Goal: Task Accomplishment & Management: Manage account settings

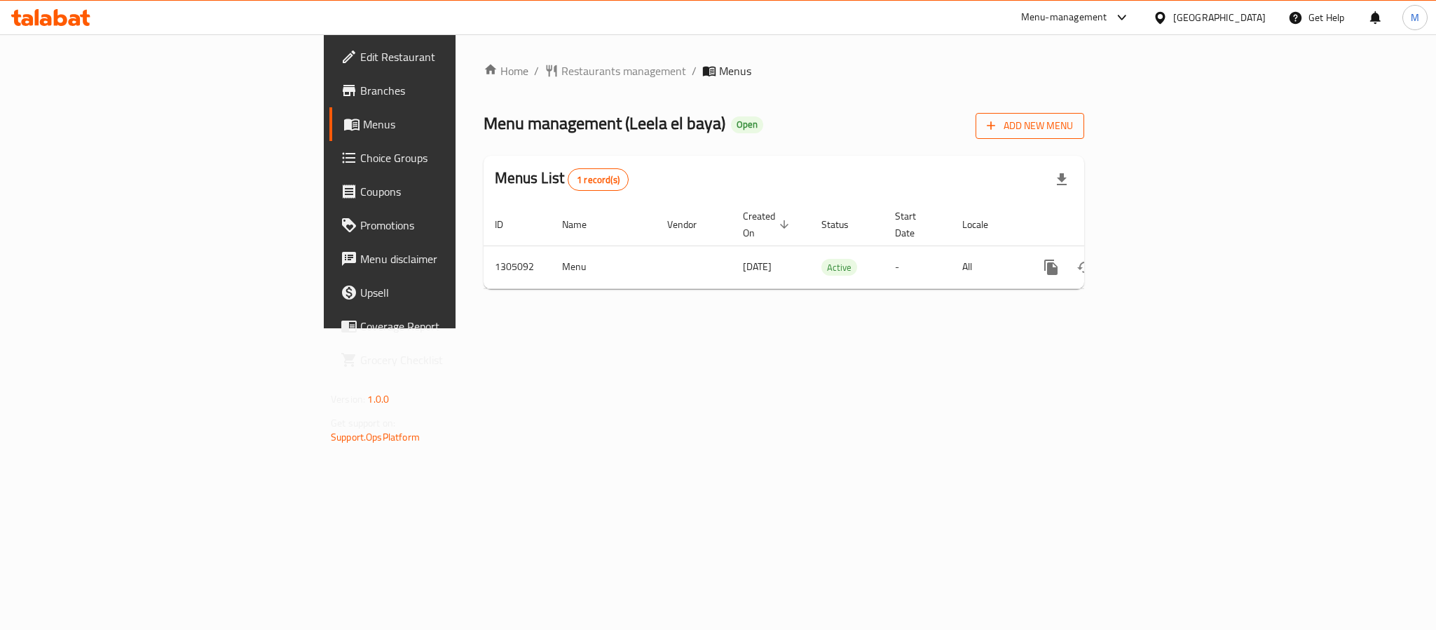
click at [1073, 127] on span "Add New Menu" at bounding box center [1030, 126] width 86 height 18
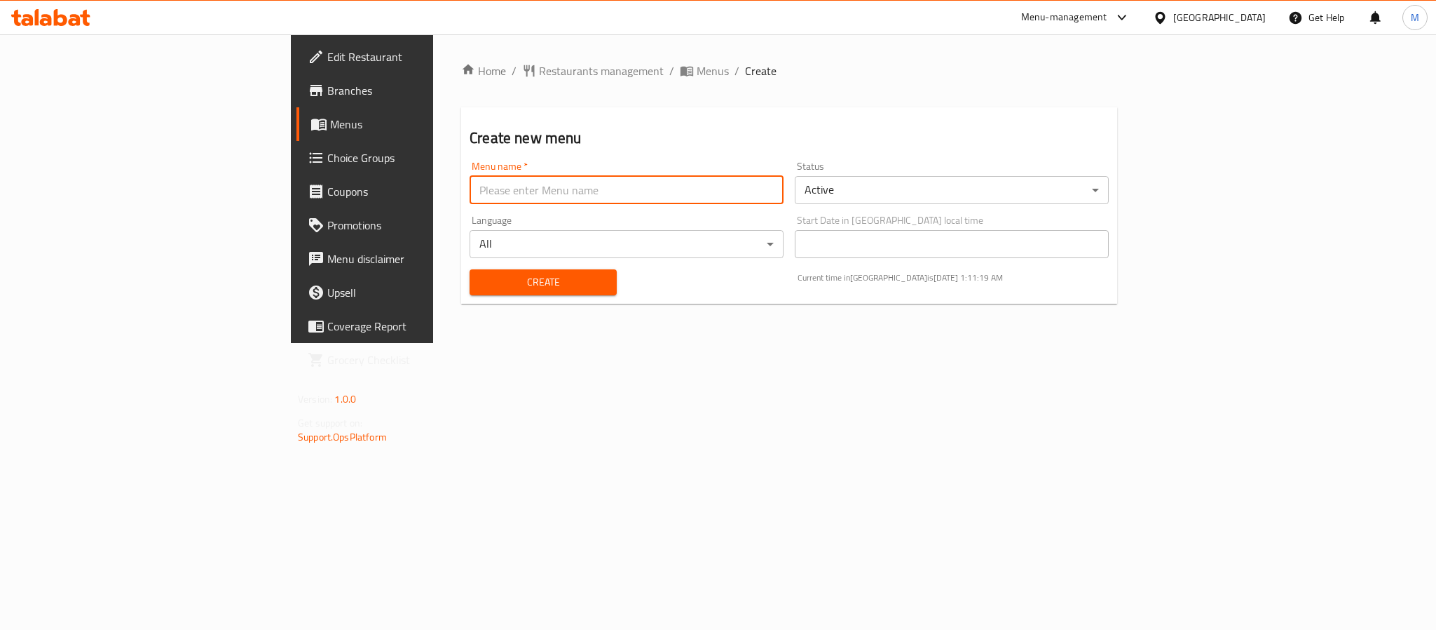
click at [761, 194] on input "text" at bounding box center [627, 190] width 314 height 28
type input "New Menu 2025"
click at [947, 179] on body "​ Menu-management United Arab Emirates Get Help M Edit Restaurant Branches Menu…" at bounding box center [718, 331] width 1436 height 595
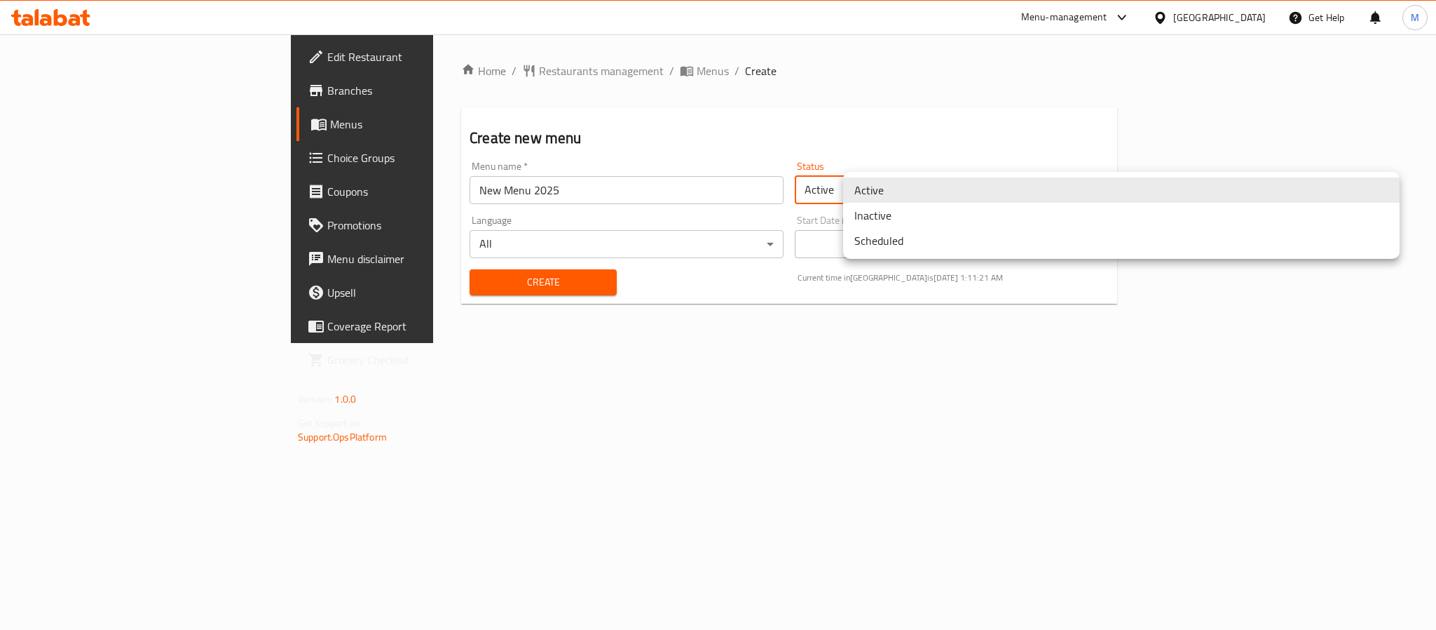
click at [946, 215] on li "Inactive" at bounding box center [1121, 215] width 557 height 25
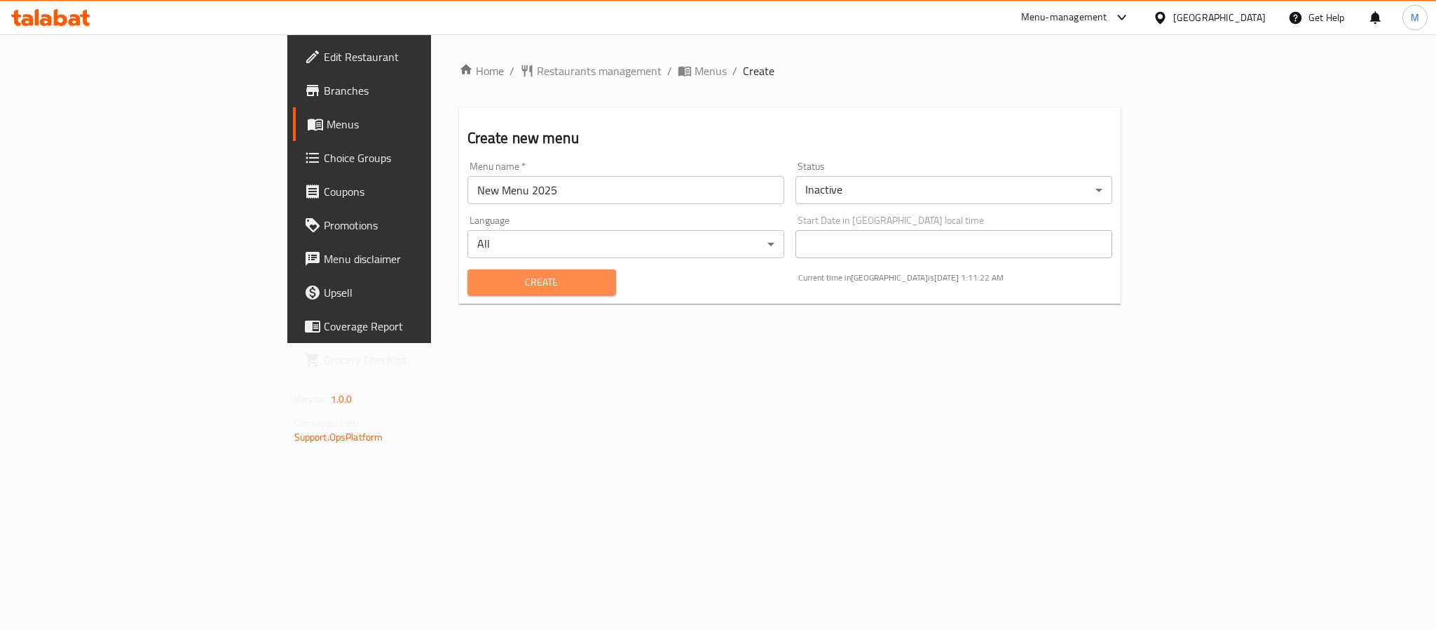
click at [479, 284] on span "Create" at bounding box center [542, 282] width 126 height 18
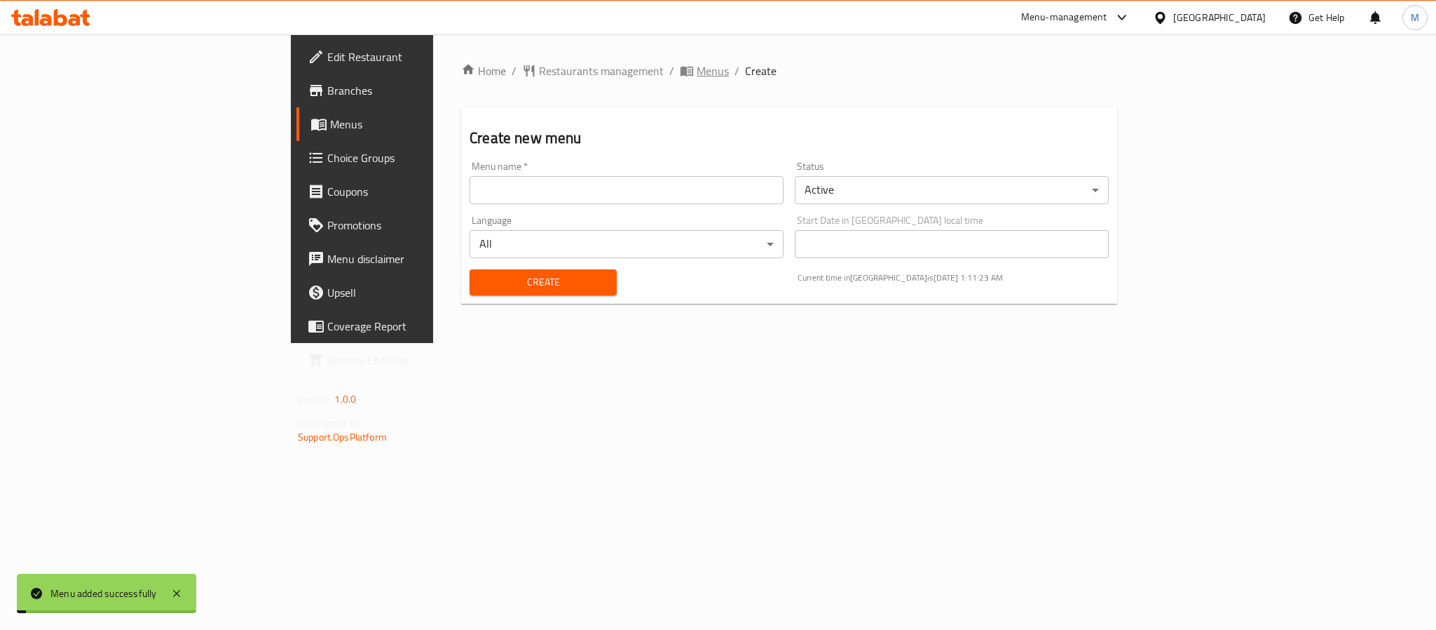
click at [697, 65] on span "Menus" at bounding box center [713, 70] width 32 height 17
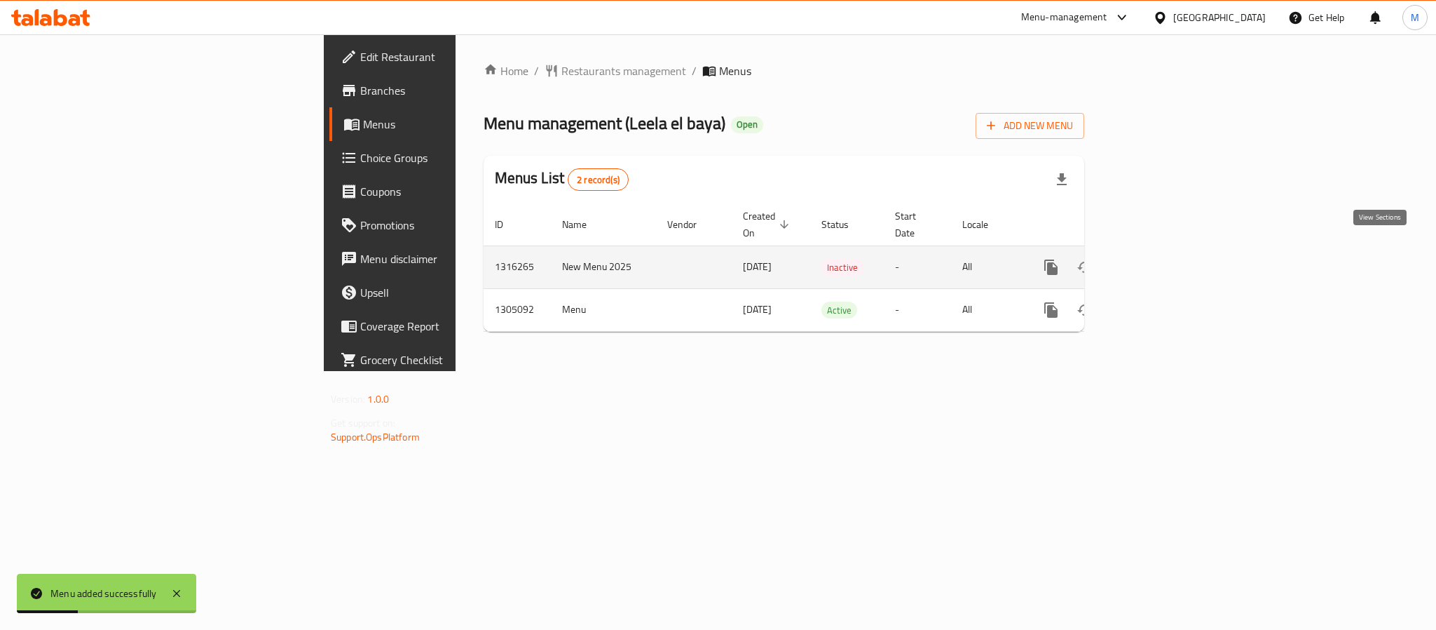
click at [1169, 261] on link "enhanced table" at bounding box center [1153, 267] width 34 height 34
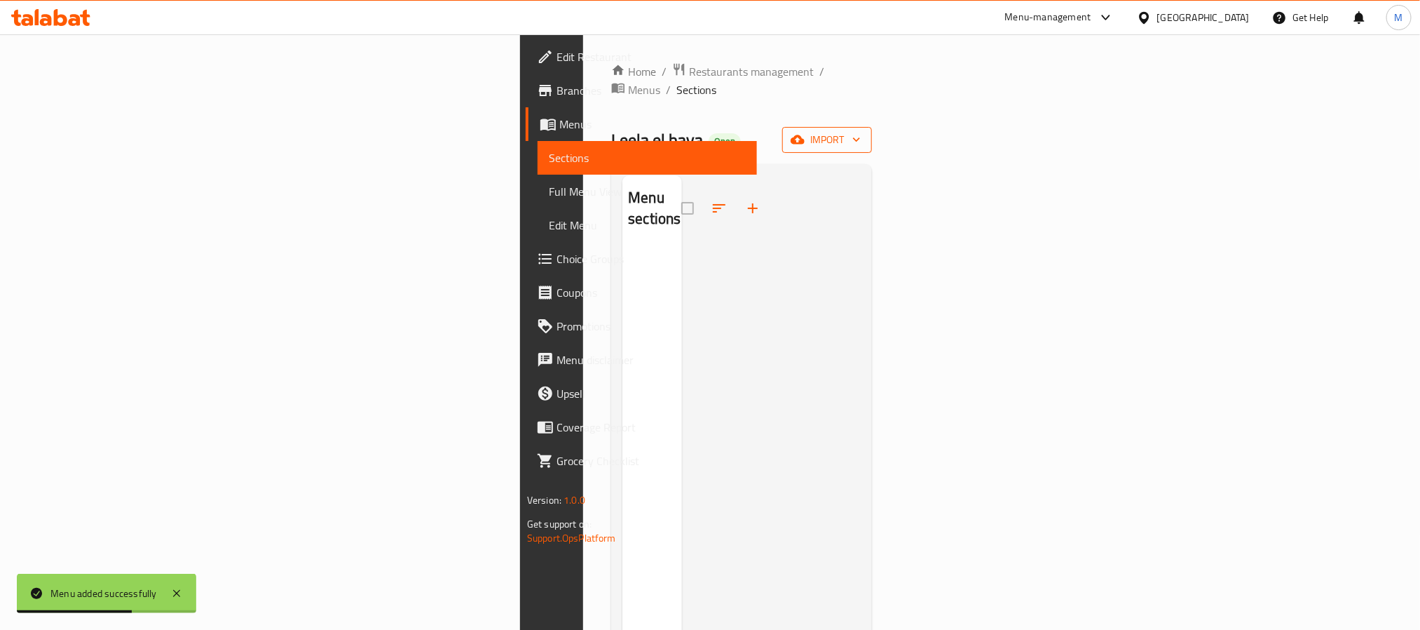
click at [861, 131] on span "import" at bounding box center [827, 140] width 67 height 18
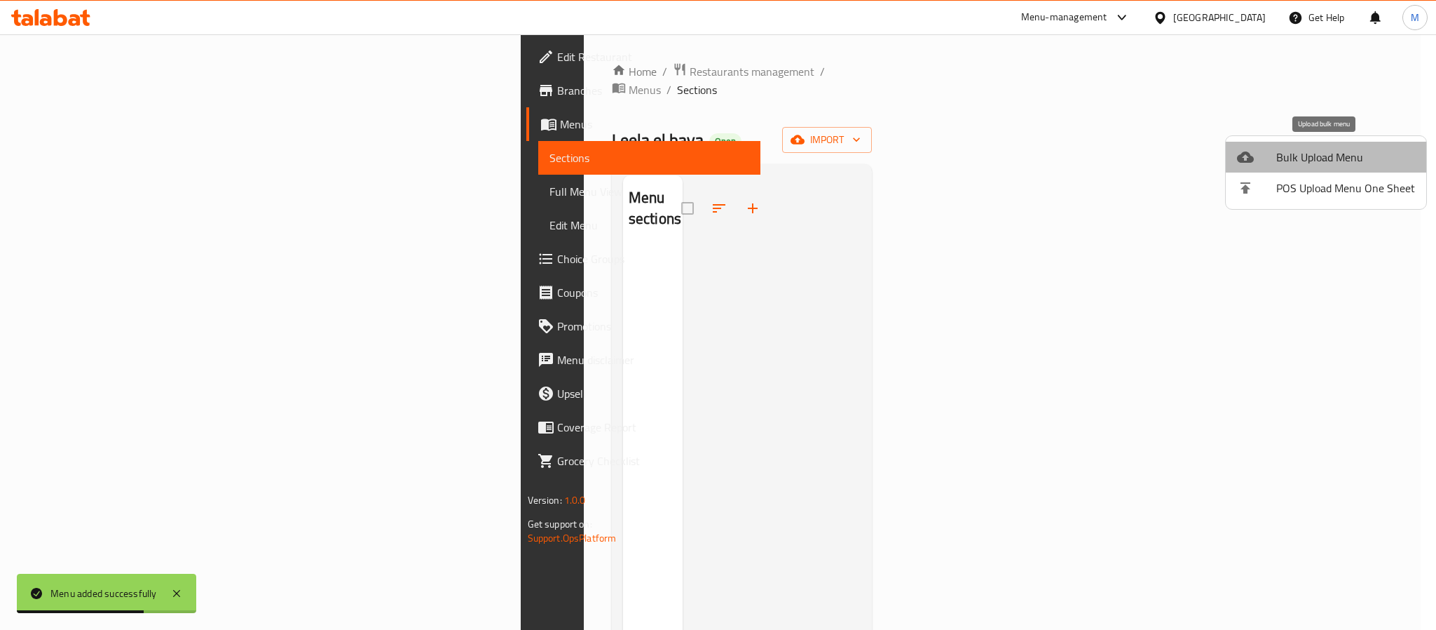
click at [1332, 149] on span "Bulk Upload Menu" at bounding box center [1346, 157] width 139 height 17
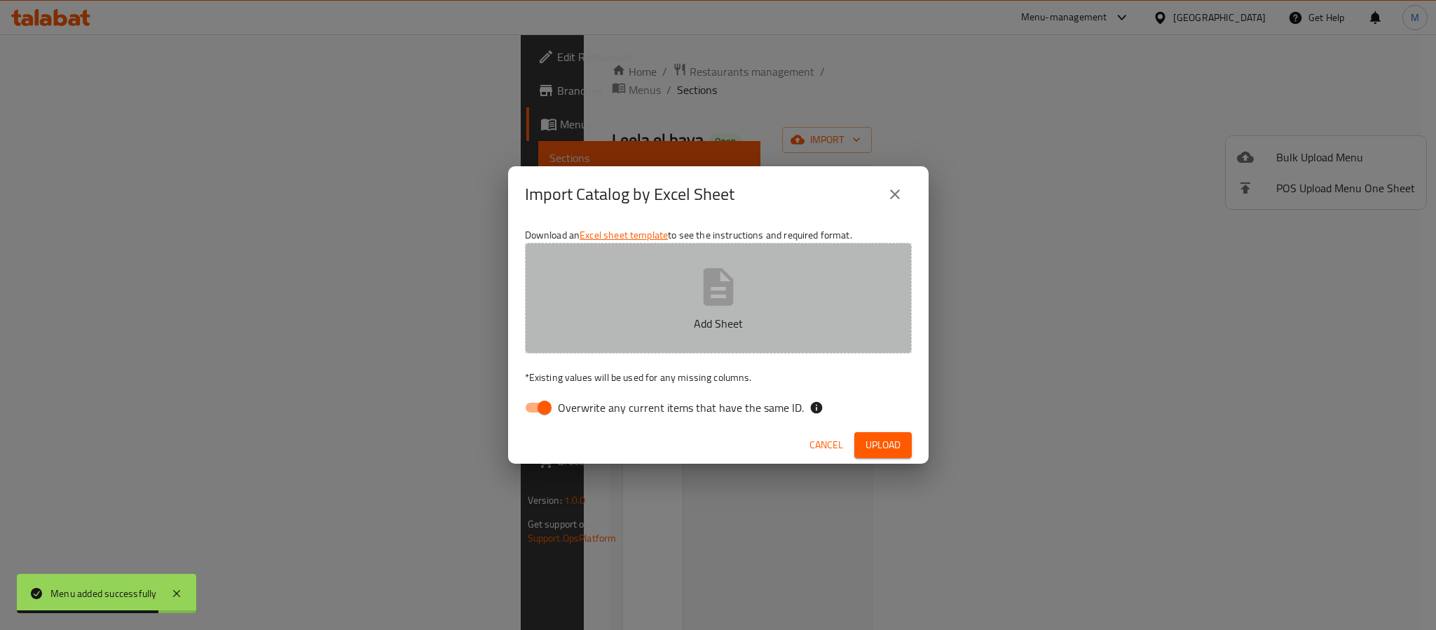
click at [629, 304] on button "Add Sheet" at bounding box center [718, 298] width 387 height 111
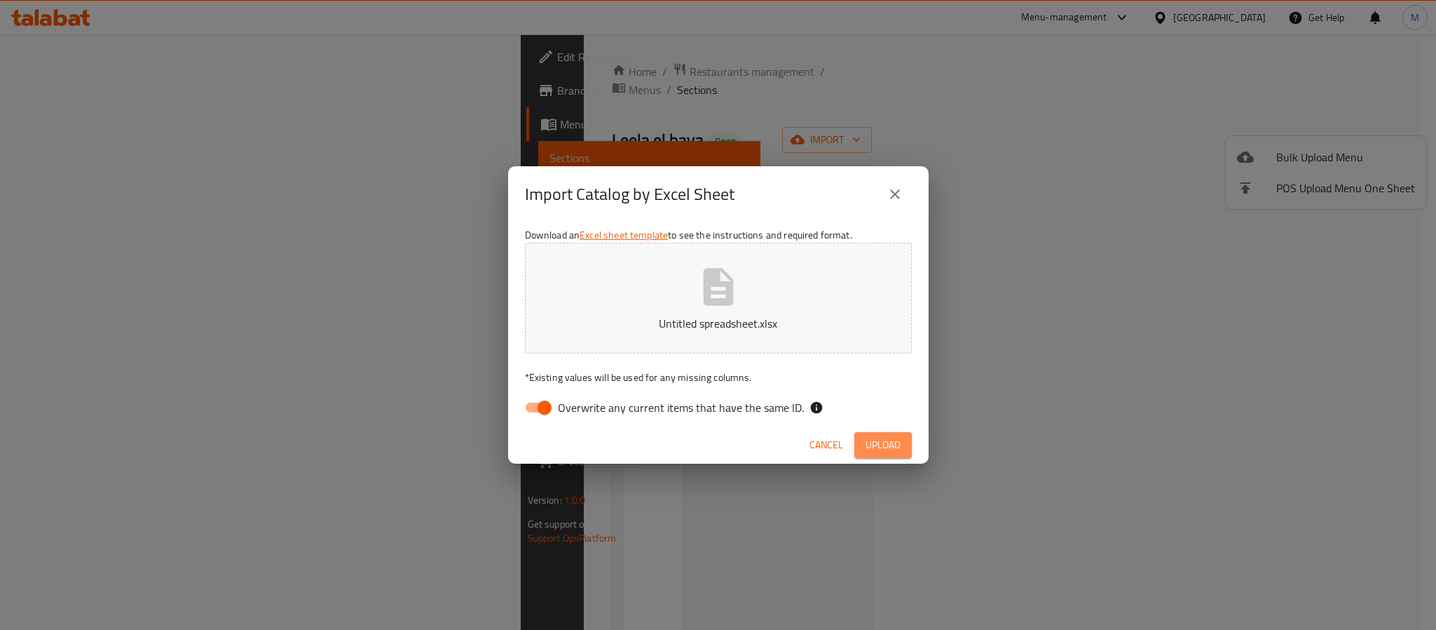
click at [888, 437] on span "Upload" at bounding box center [883, 445] width 35 height 18
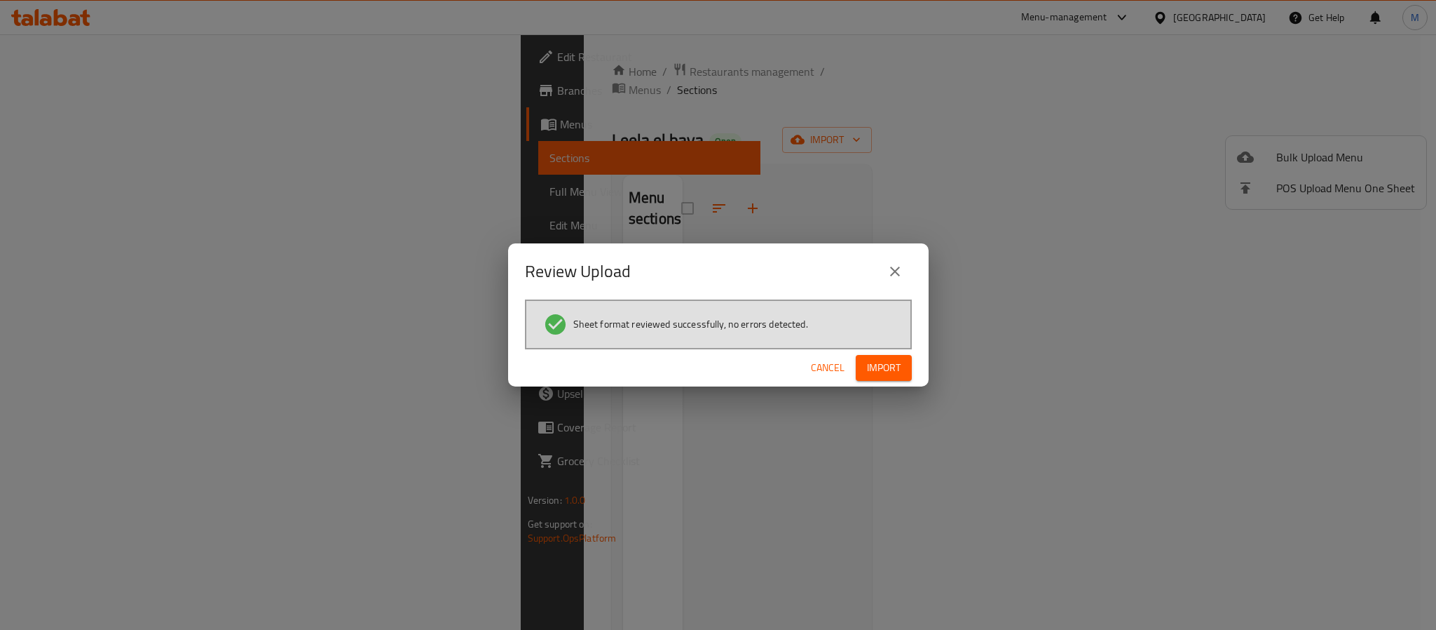
click at [890, 362] on span "Import" at bounding box center [884, 368] width 34 height 18
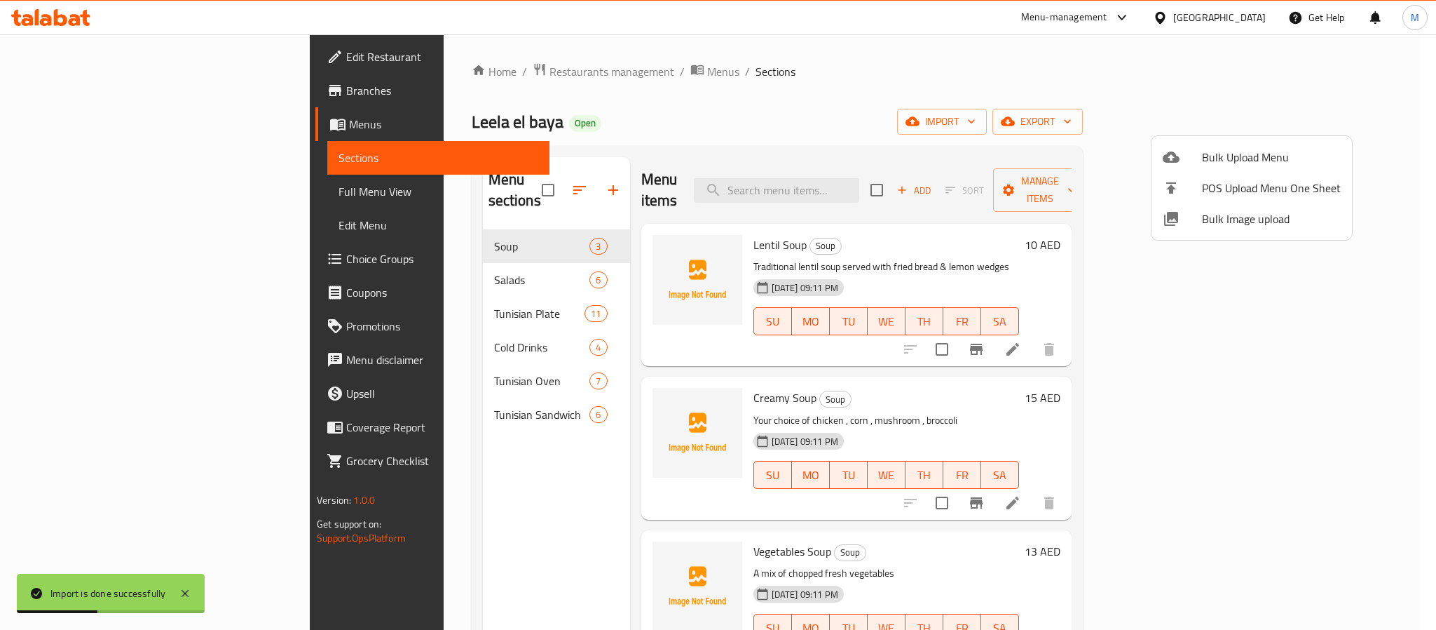
click at [888, 261] on div at bounding box center [718, 315] width 1436 height 630
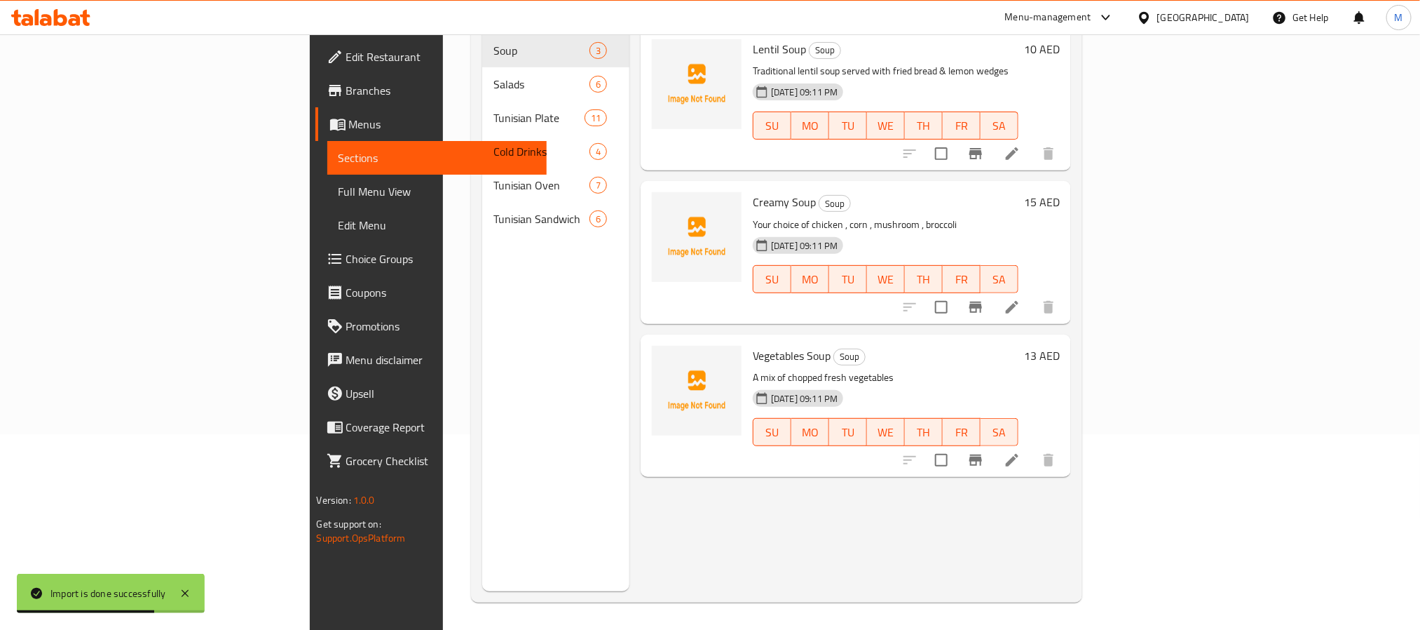
scroll to position [196, 0]
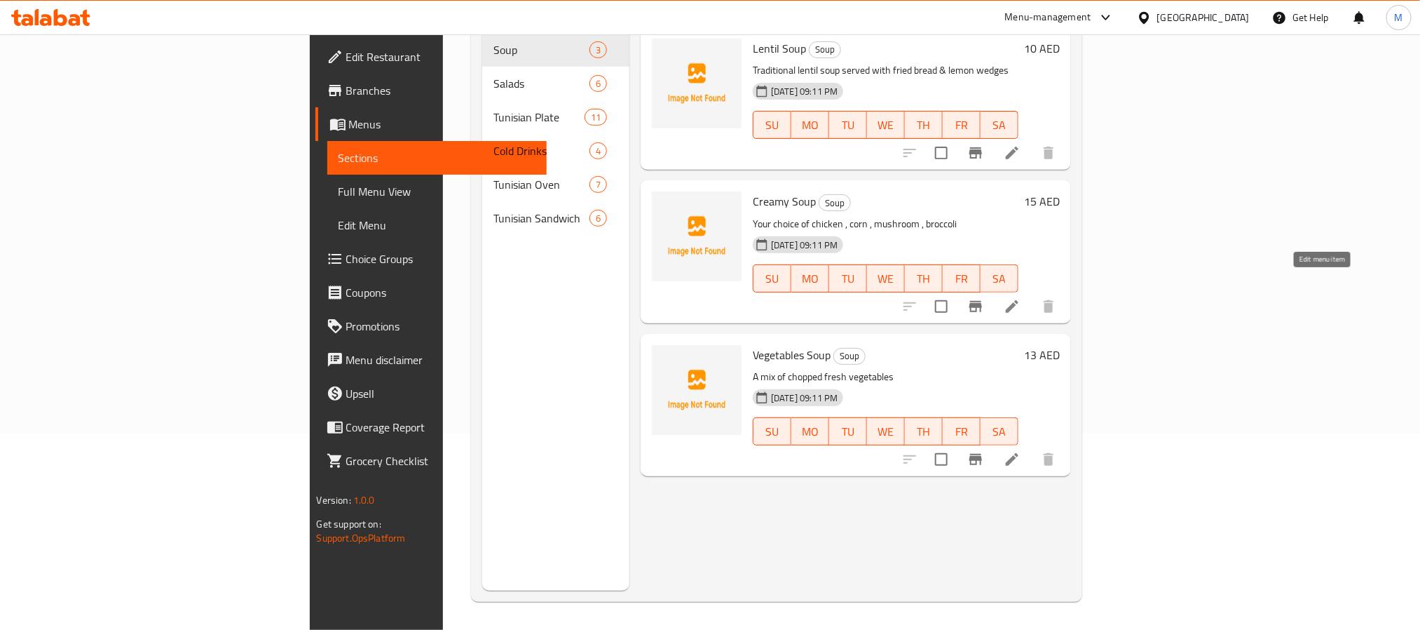
click at [1021, 298] on icon at bounding box center [1012, 306] width 17 height 17
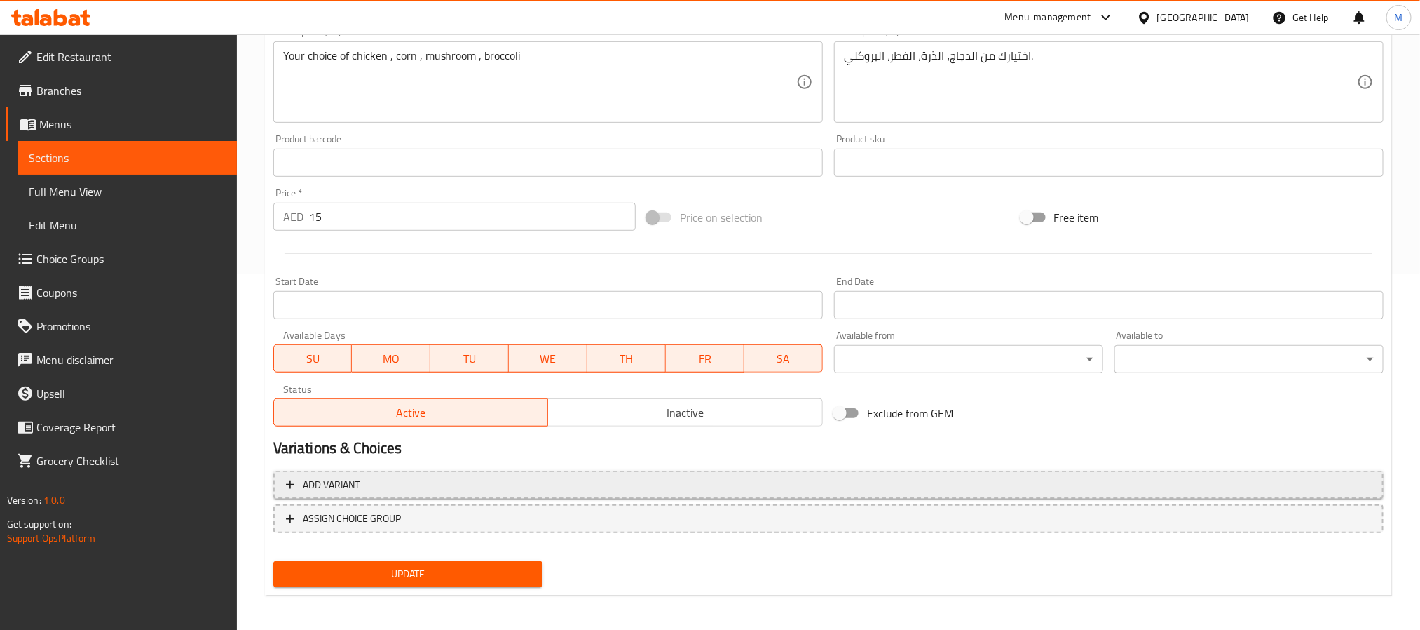
scroll to position [360, 0]
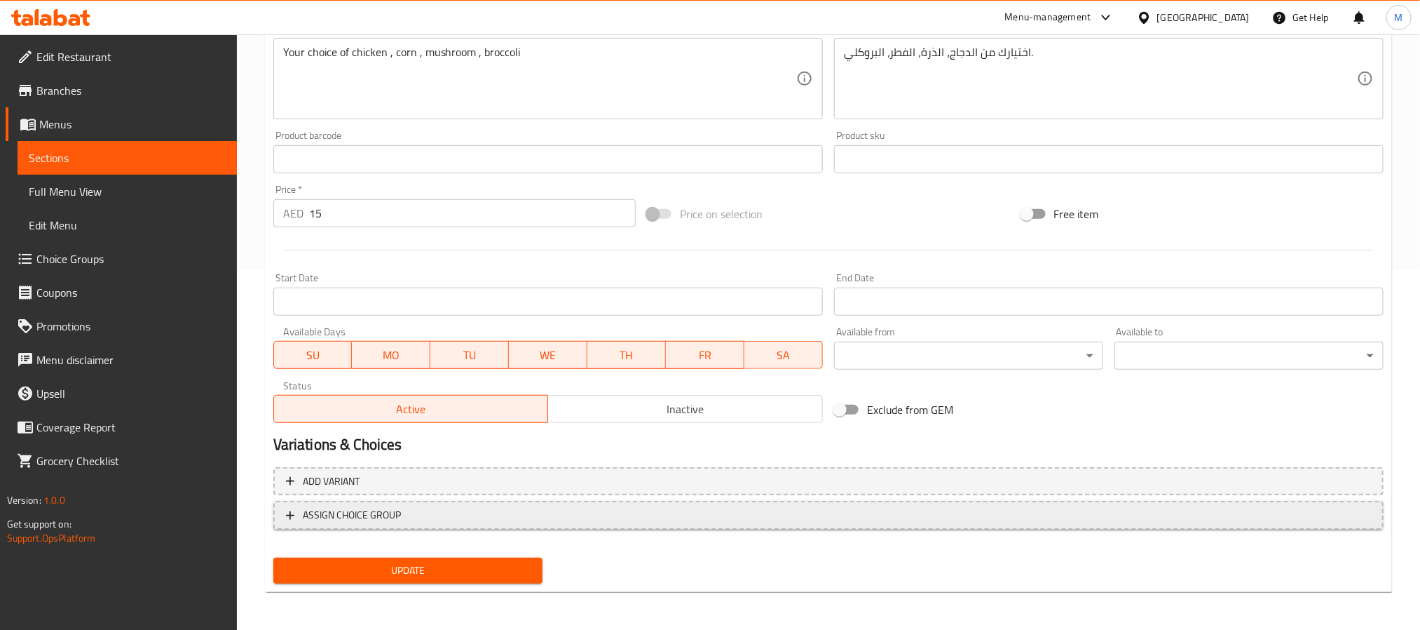
click at [457, 506] on span "ASSIGN CHOICE GROUP" at bounding box center [828, 515] width 1085 height 18
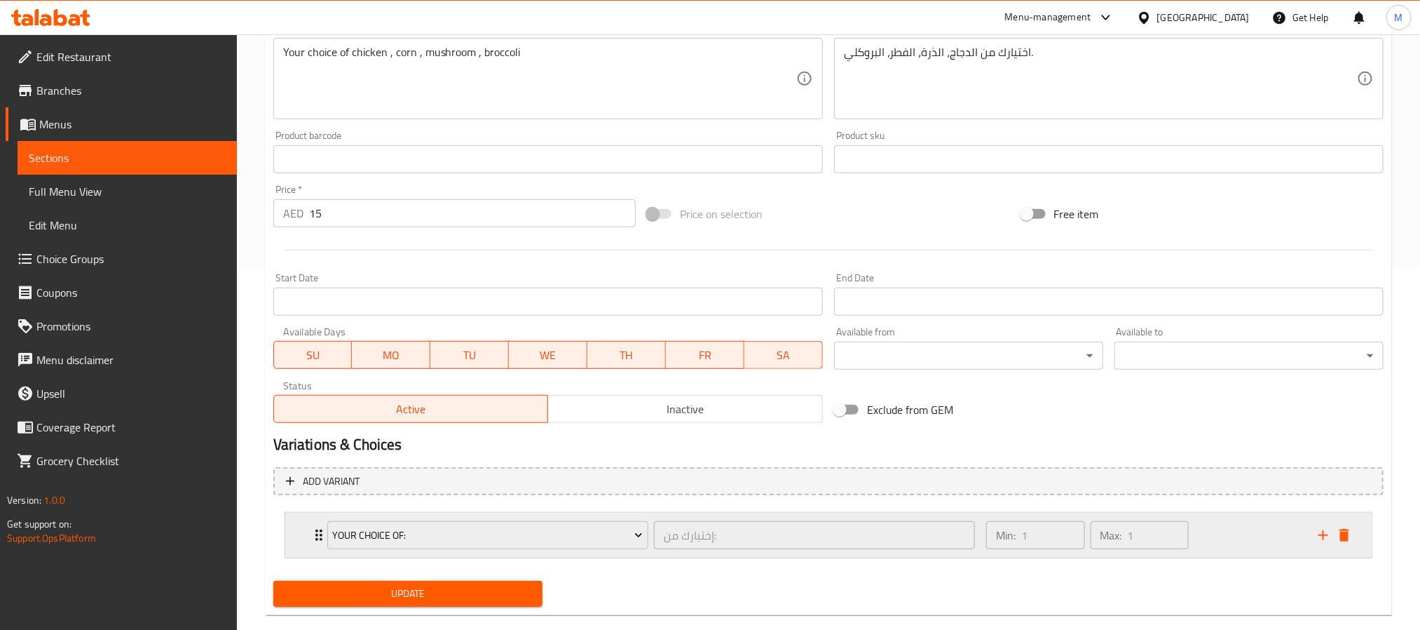
click at [1227, 547] on div "Min: 1 ​ Max: 1 ​" at bounding box center [1144, 534] width 332 height 45
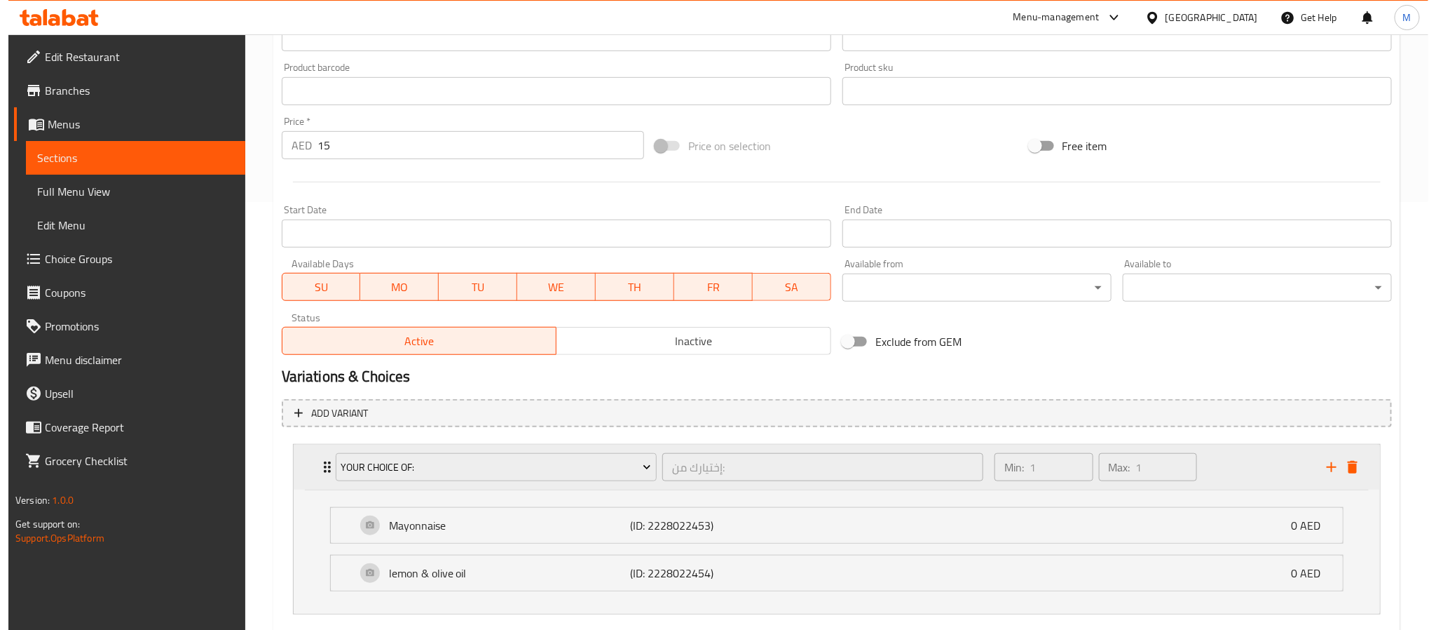
scroll to position [510, 0]
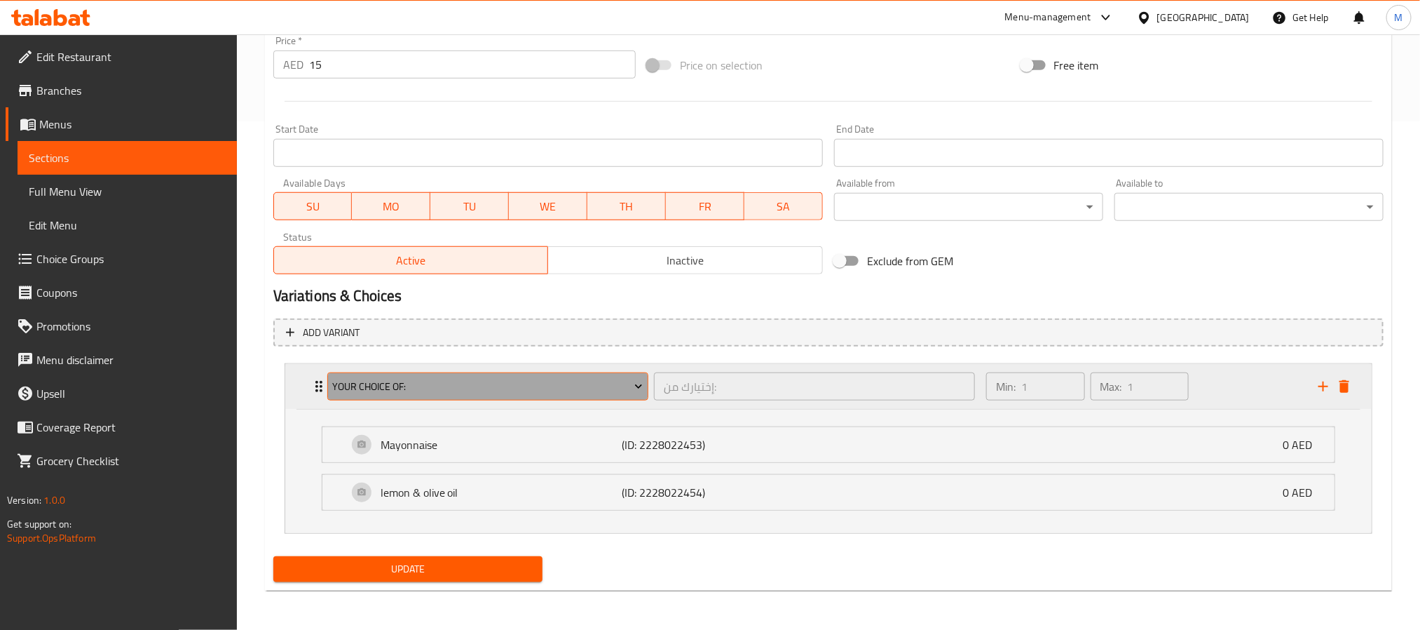
click at [596, 392] on span "Your Choice Of:" at bounding box center [487, 387] width 311 height 18
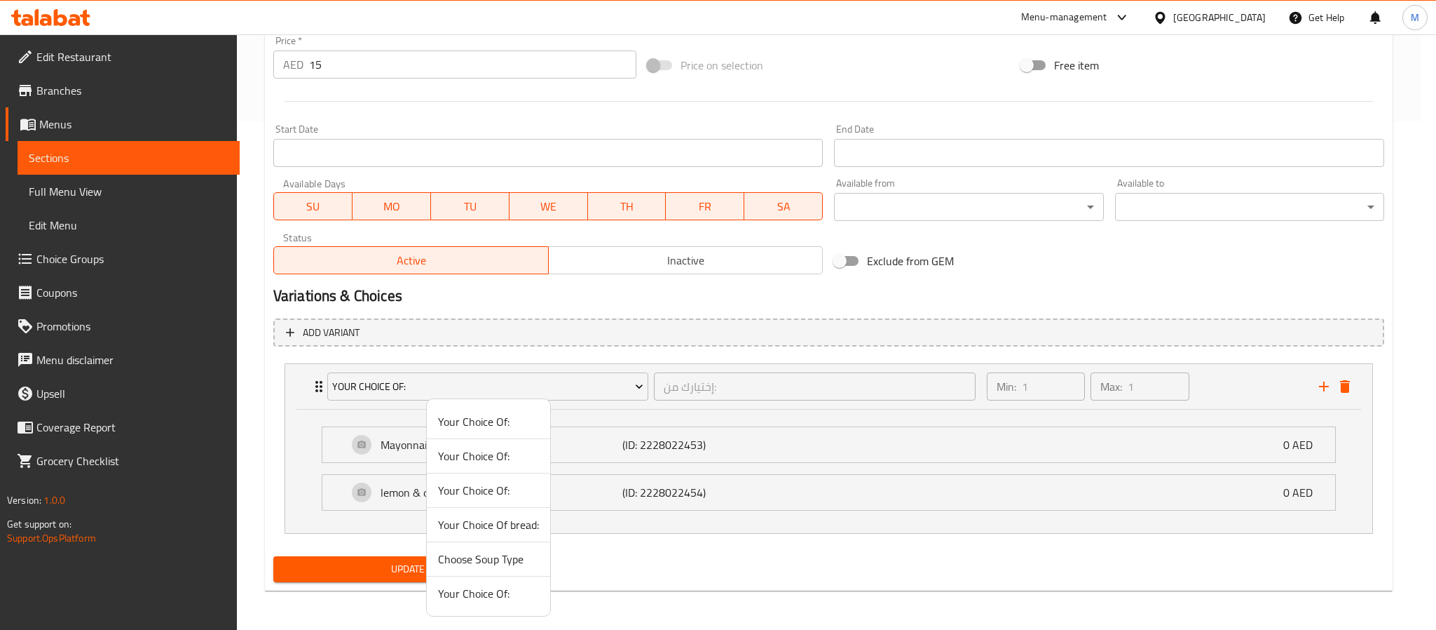
click at [480, 469] on li "Your Choice Of:" at bounding box center [488, 456] width 123 height 34
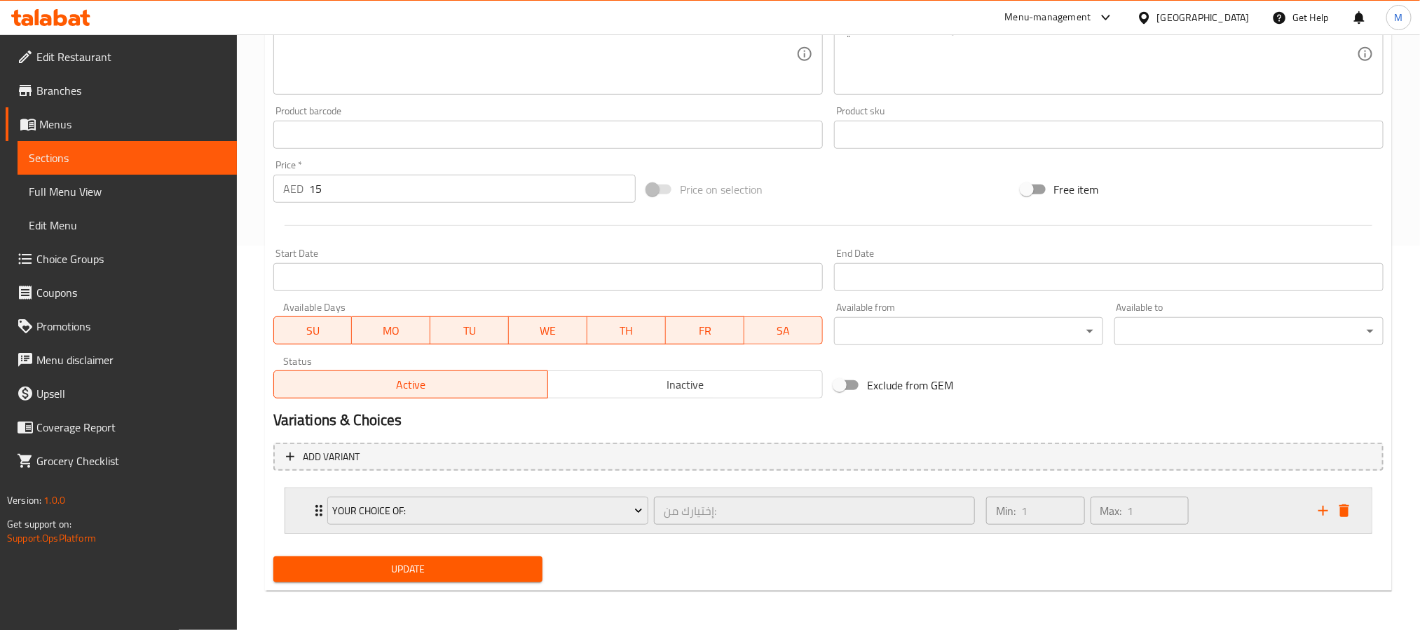
click at [1228, 501] on div "Min: 1 ​ Max: 1 ​" at bounding box center [1144, 510] width 332 height 45
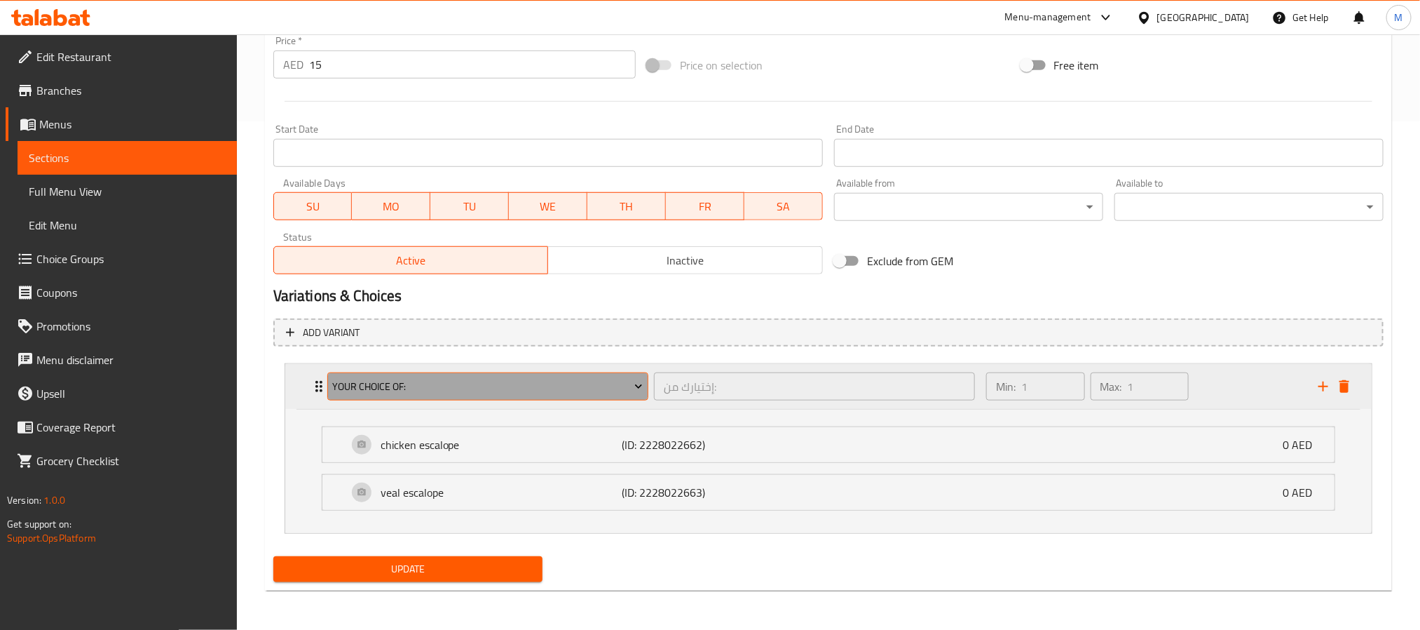
click at [577, 395] on button "Your Choice Of:" at bounding box center [487, 386] width 321 height 28
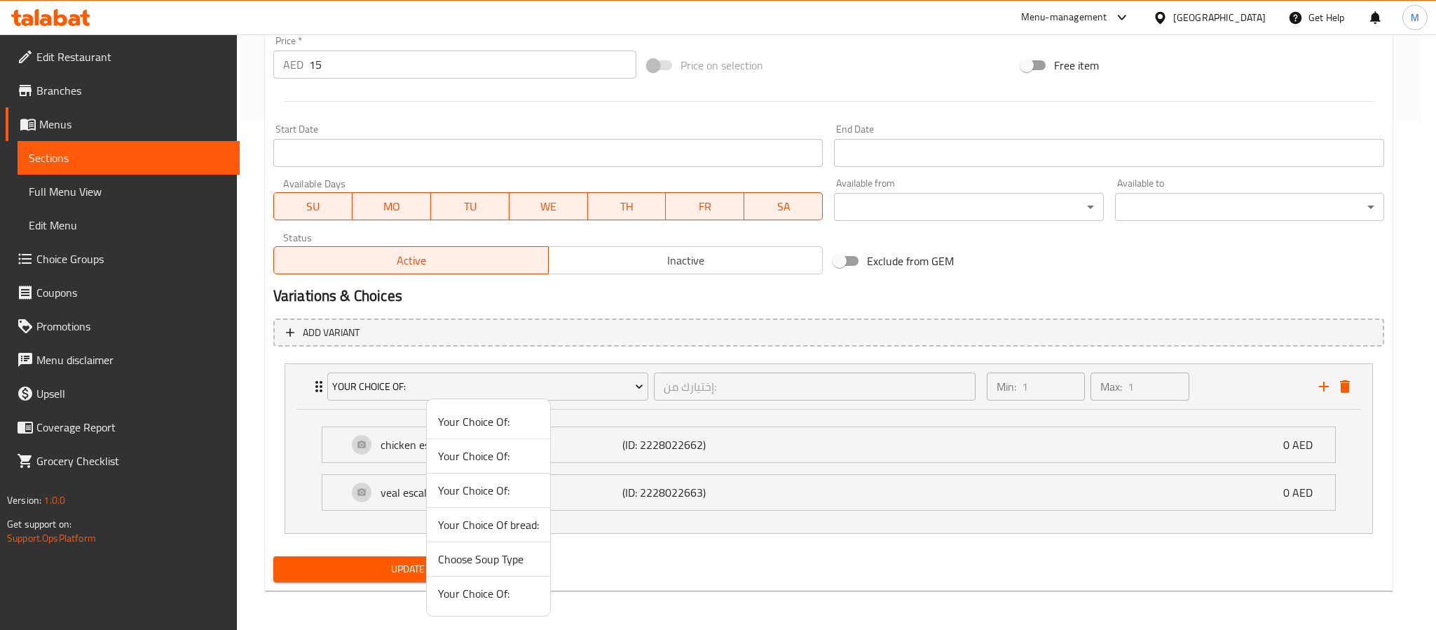
click at [484, 489] on span "Your Choice Of:" at bounding box center [488, 490] width 101 height 17
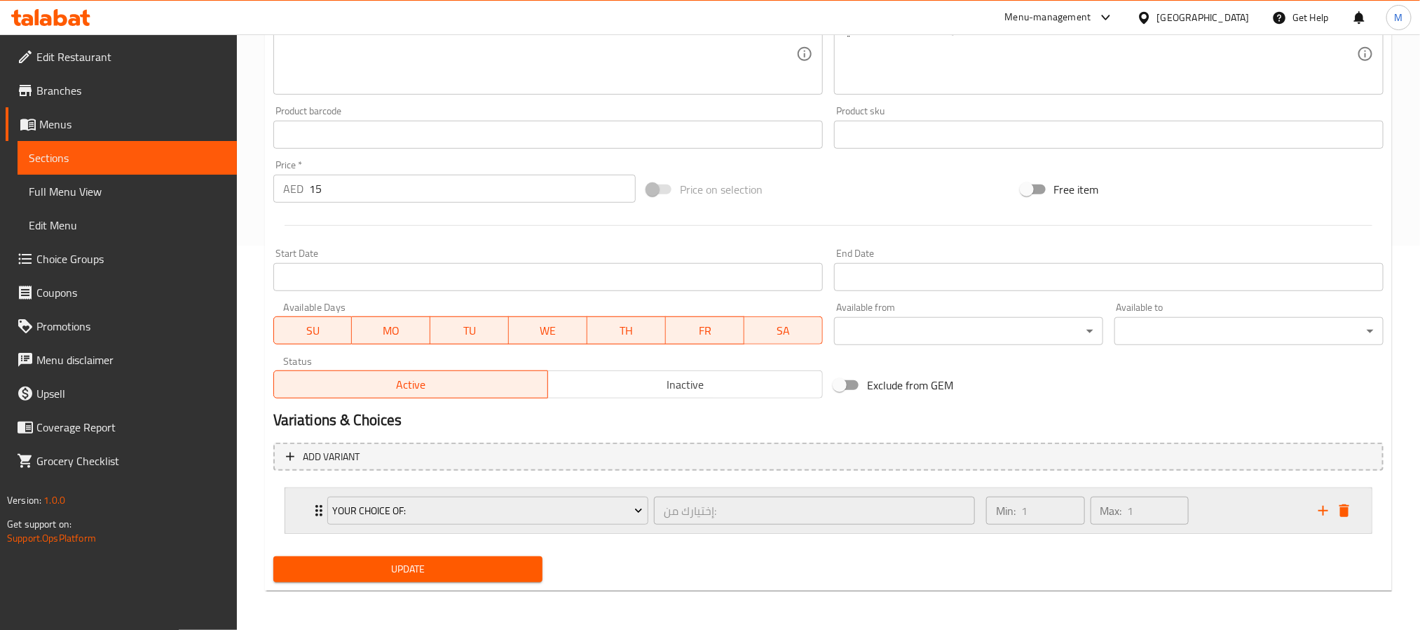
click at [1258, 514] on div "Min: 1 ​ Max: 1 ​" at bounding box center [1144, 510] width 332 height 45
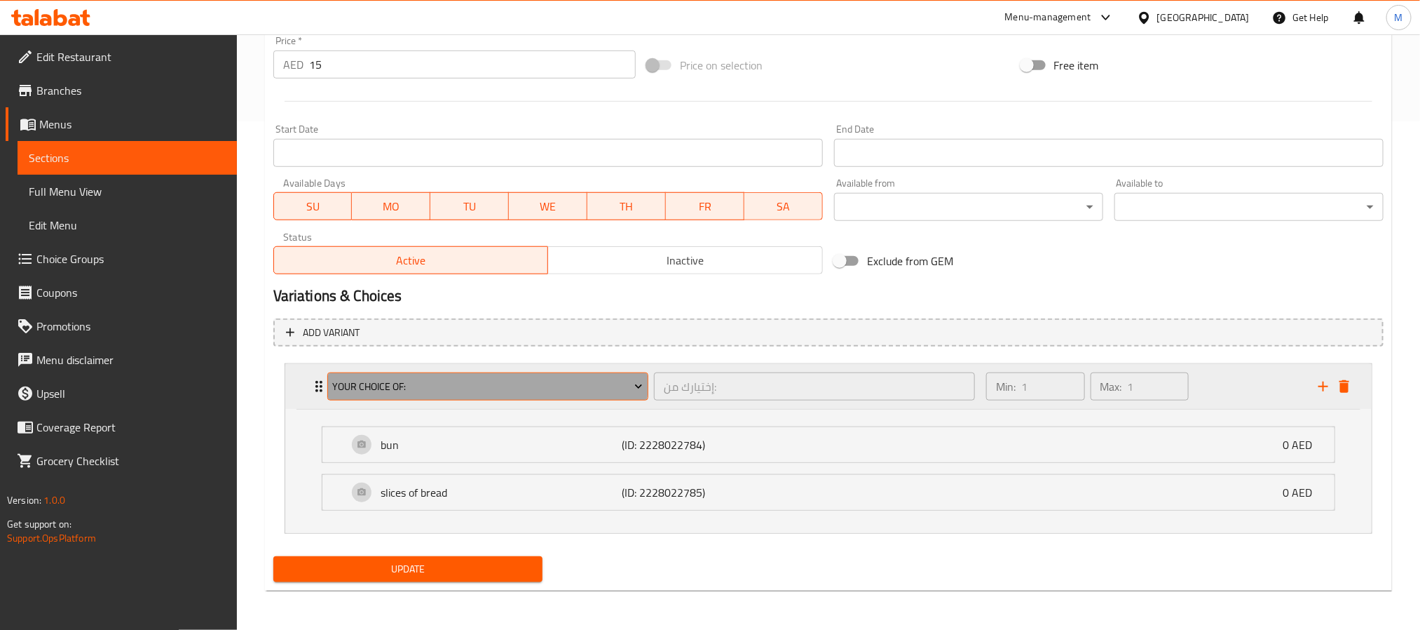
click at [410, 378] on span "Your Choice Of:" at bounding box center [487, 387] width 311 height 18
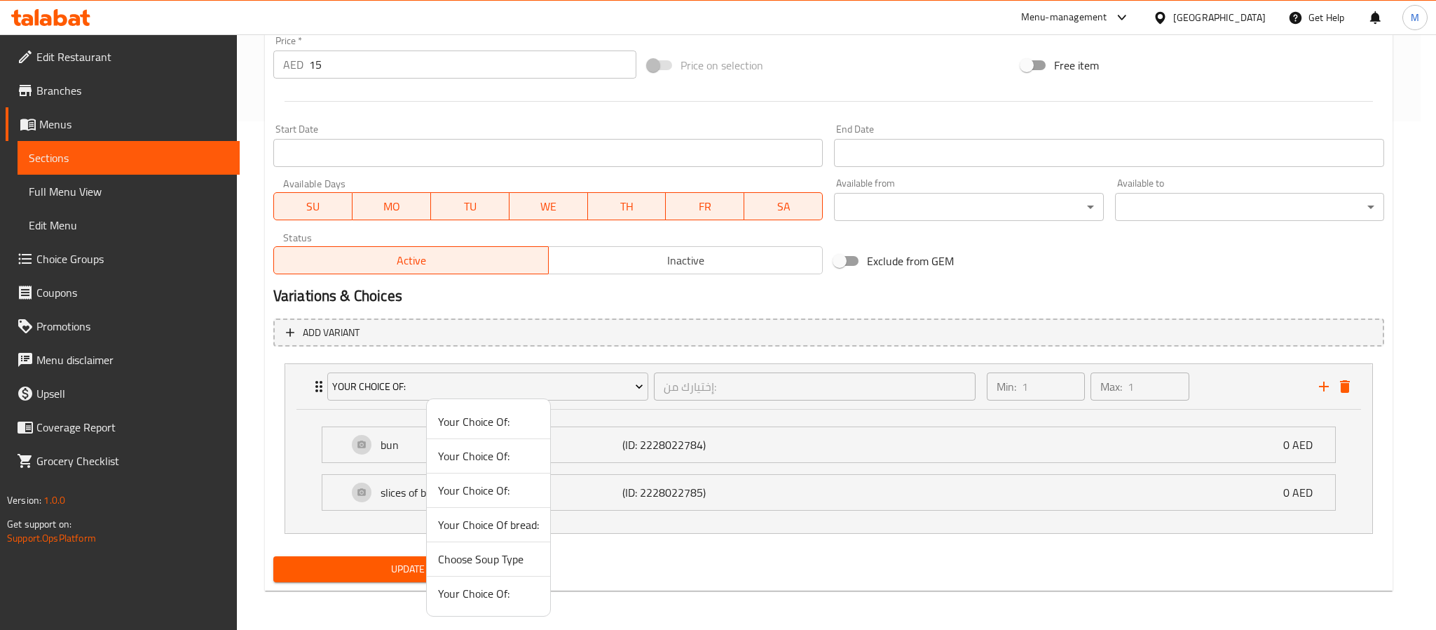
click at [508, 559] on span "Choose Soup Type" at bounding box center [488, 558] width 101 height 17
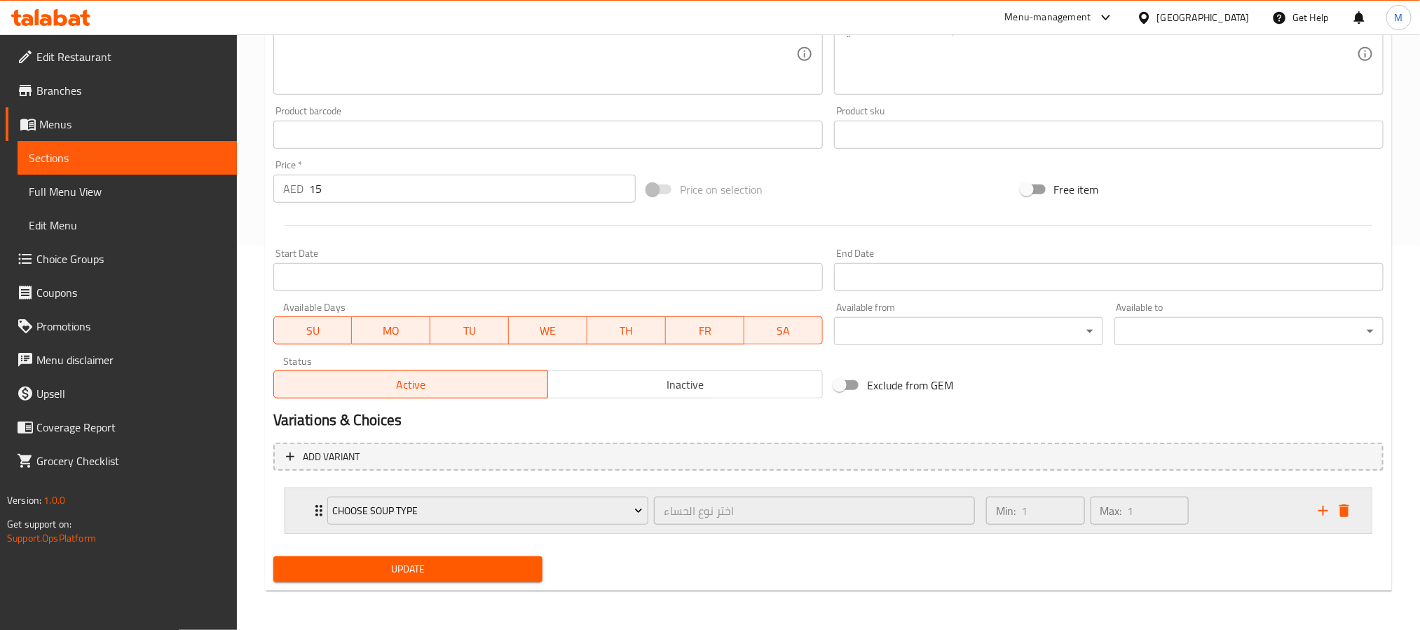
click at [1228, 515] on div "Min: 1 ​ Max: 1 ​" at bounding box center [1144, 510] width 332 height 45
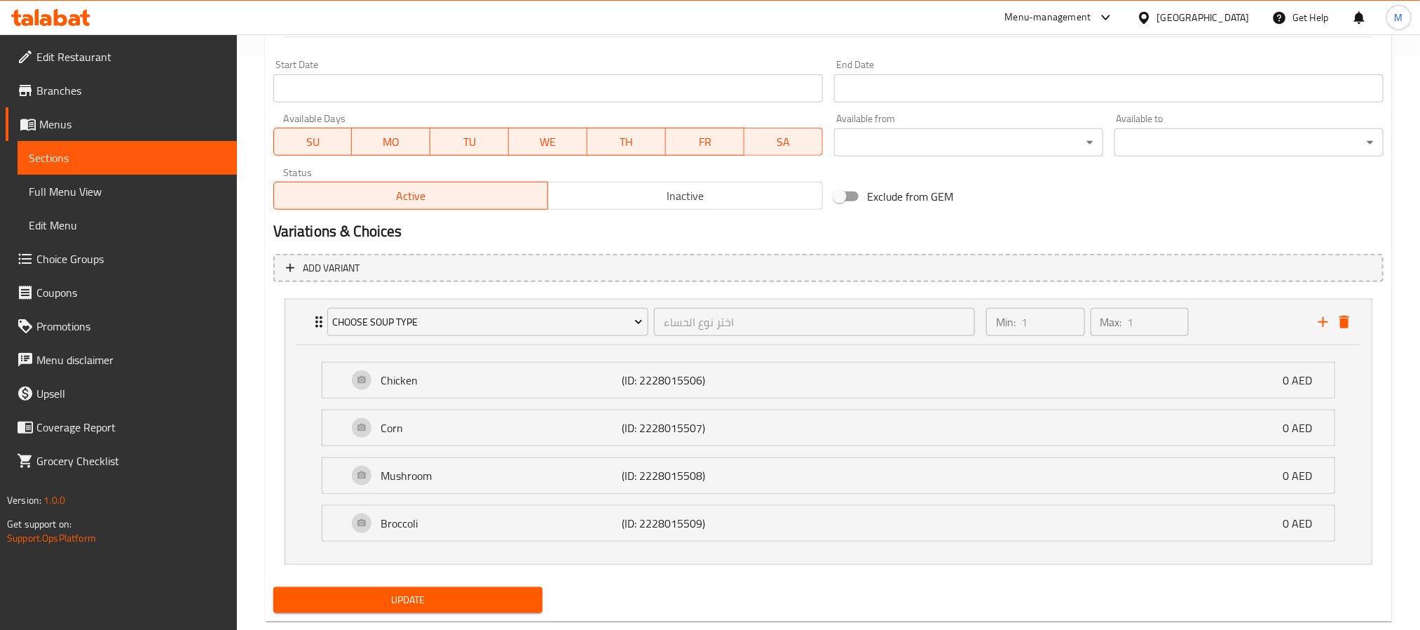
scroll to position [606, 0]
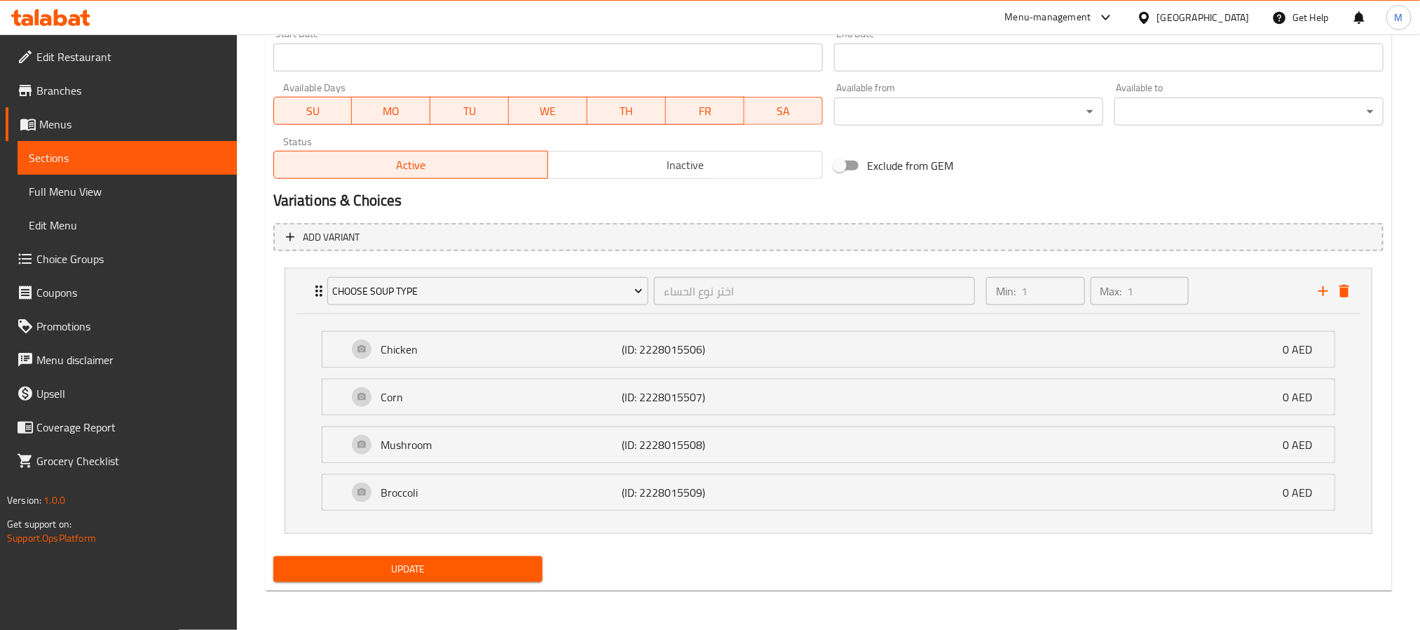
click at [532, 568] on button "Update" at bounding box center [407, 569] width 269 height 26
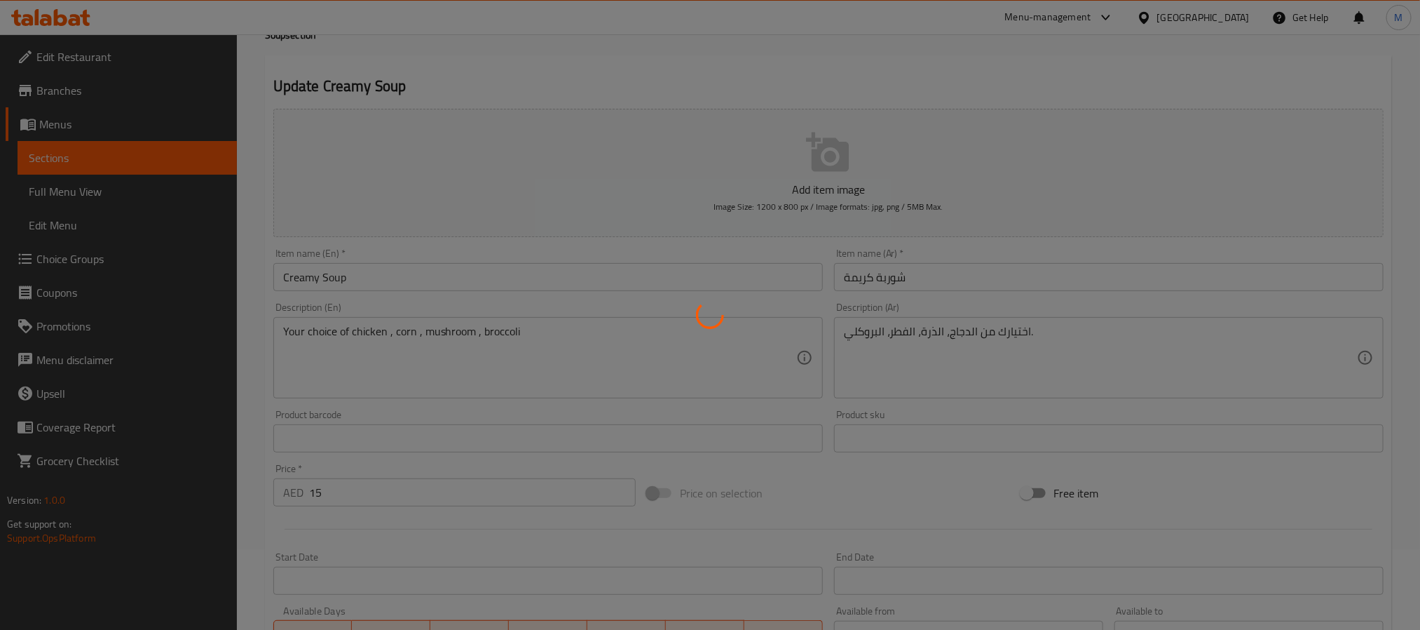
scroll to position [0, 0]
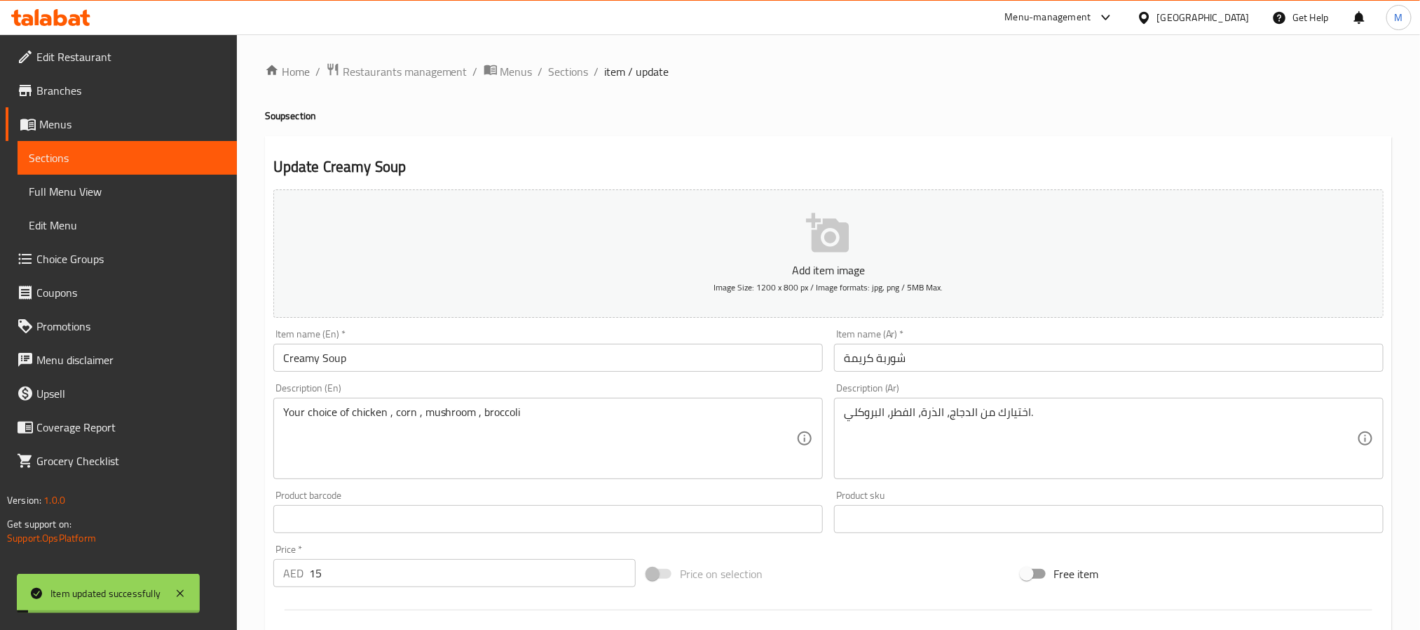
drag, startPoint x: 574, startPoint y: 72, endPoint x: 575, endPoint y: 85, distance: 12.6
click at [574, 72] on span "Sections" at bounding box center [569, 71] width 40 height 17
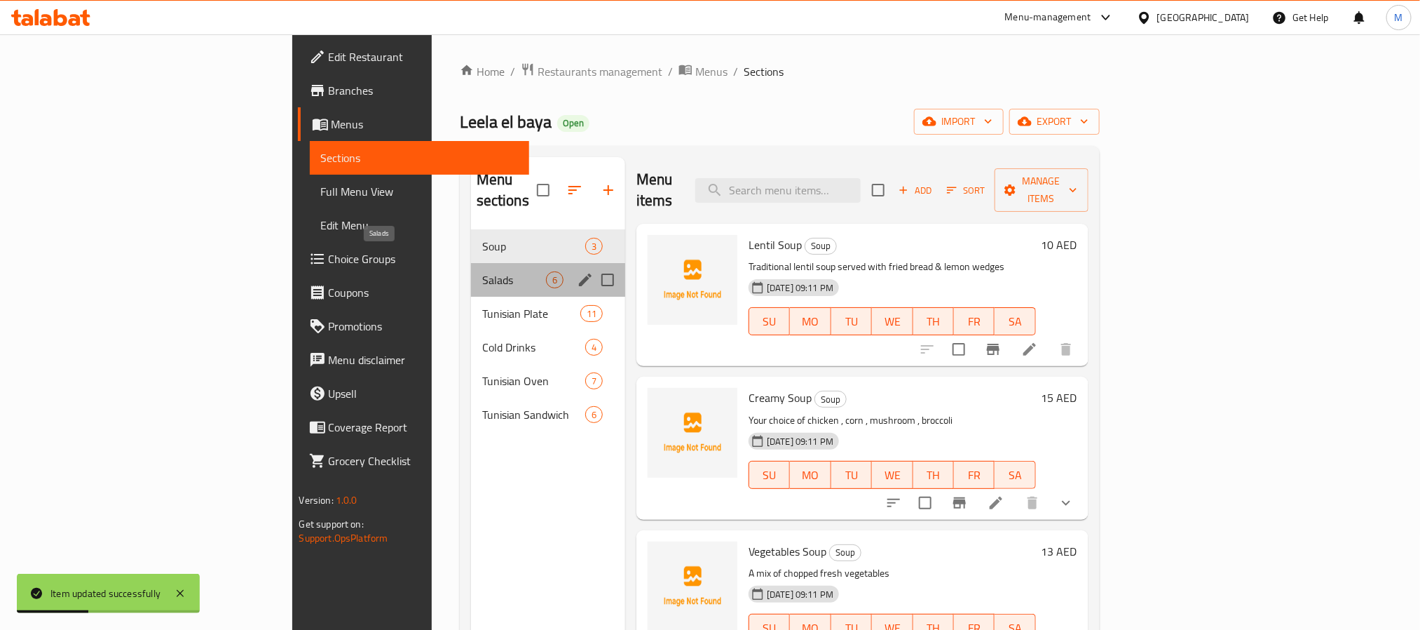
click at [482, 271] on span "Salads" at bounding box center [514, 279] width 64 height 17
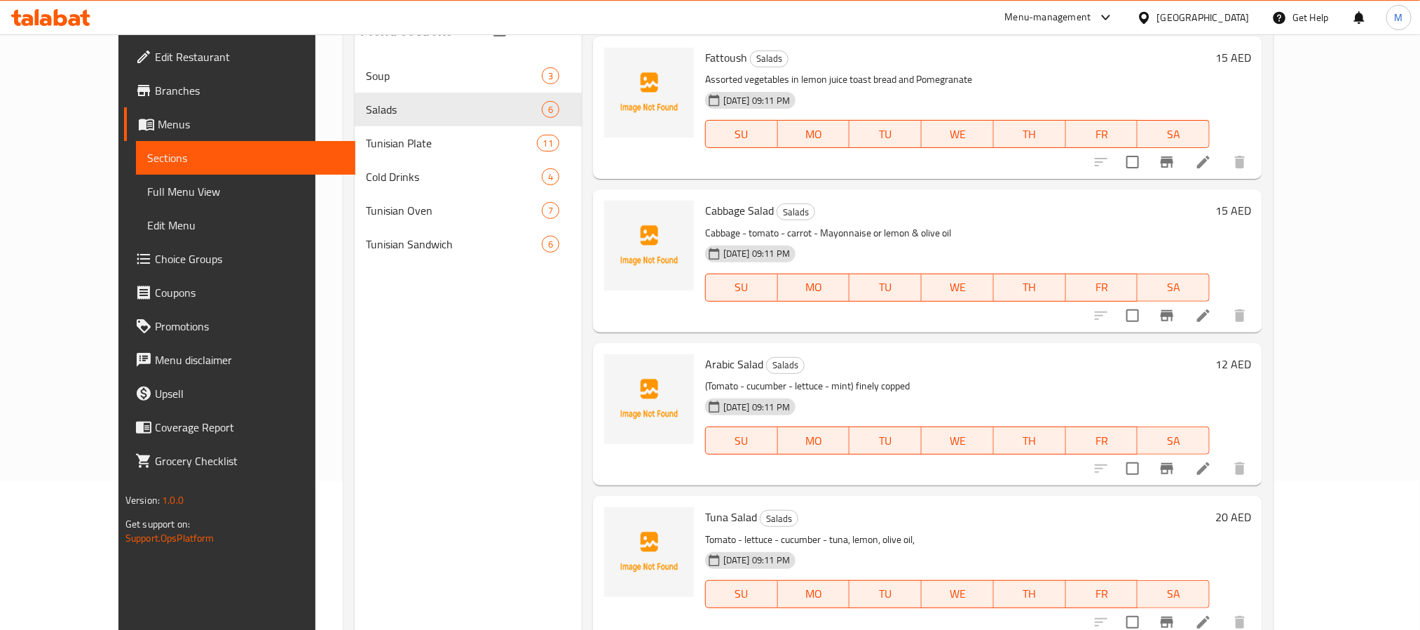
scroll to position [196, 0]
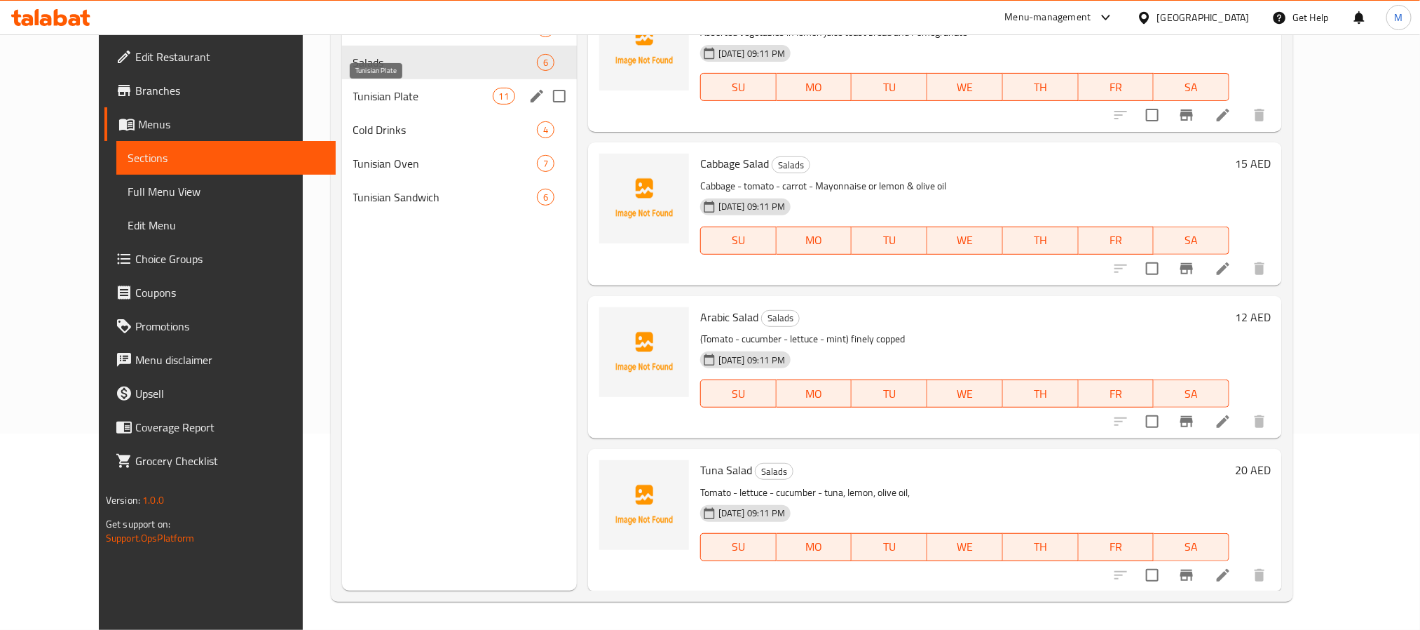
click at [381, 93] on span "Tunisian Plate" at bounding box center [423, 96] width 140 height 17
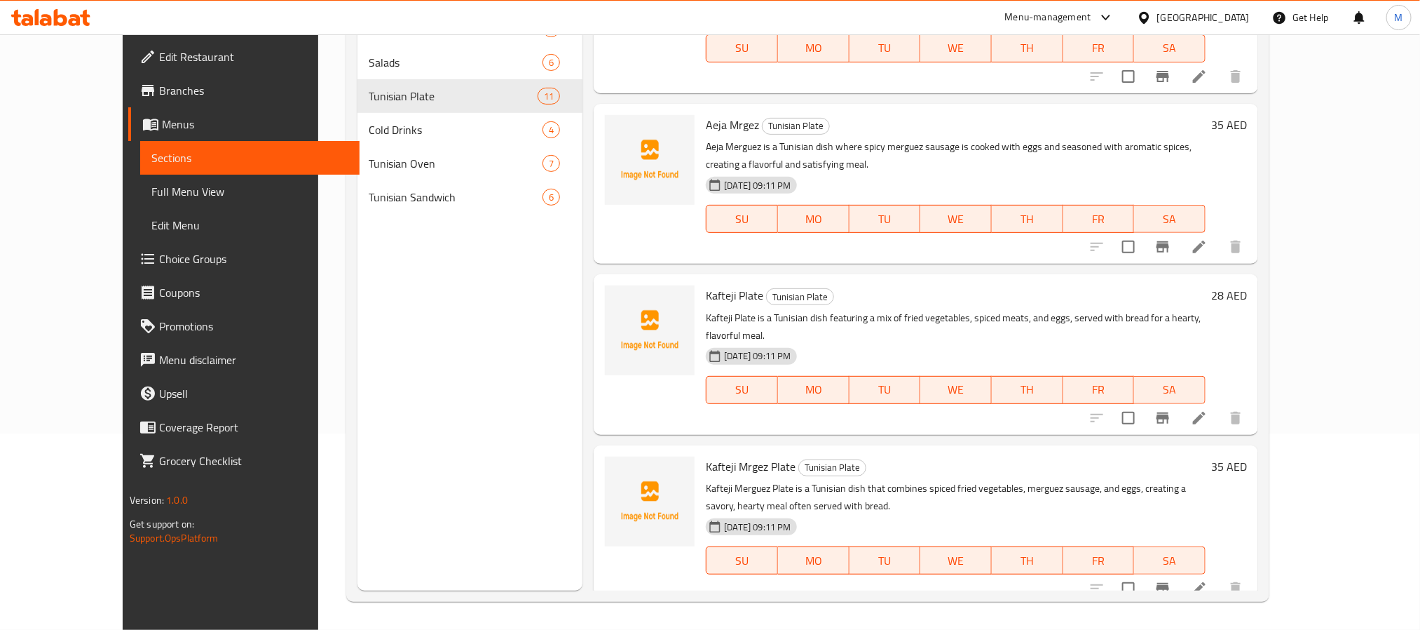
scroll to position [2, 0]
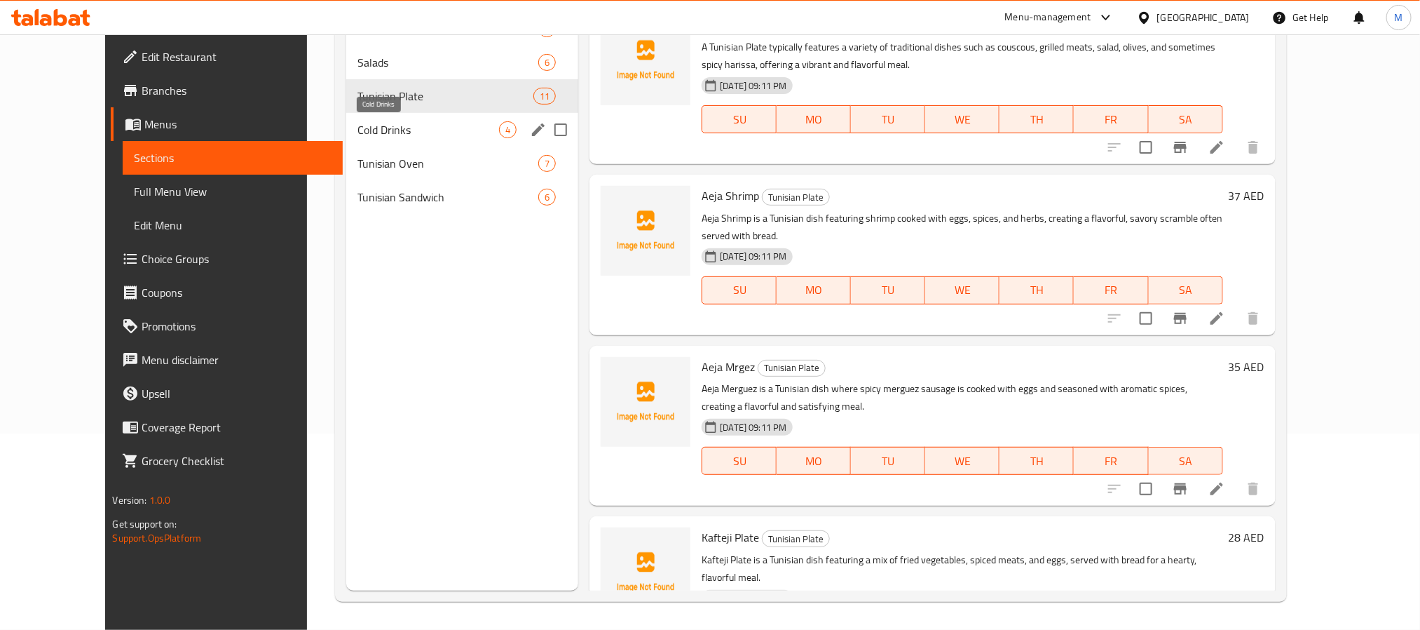
click at [415, 124] on span "Cold Drinks" at bounding box center [429, 129] width 142 height 17
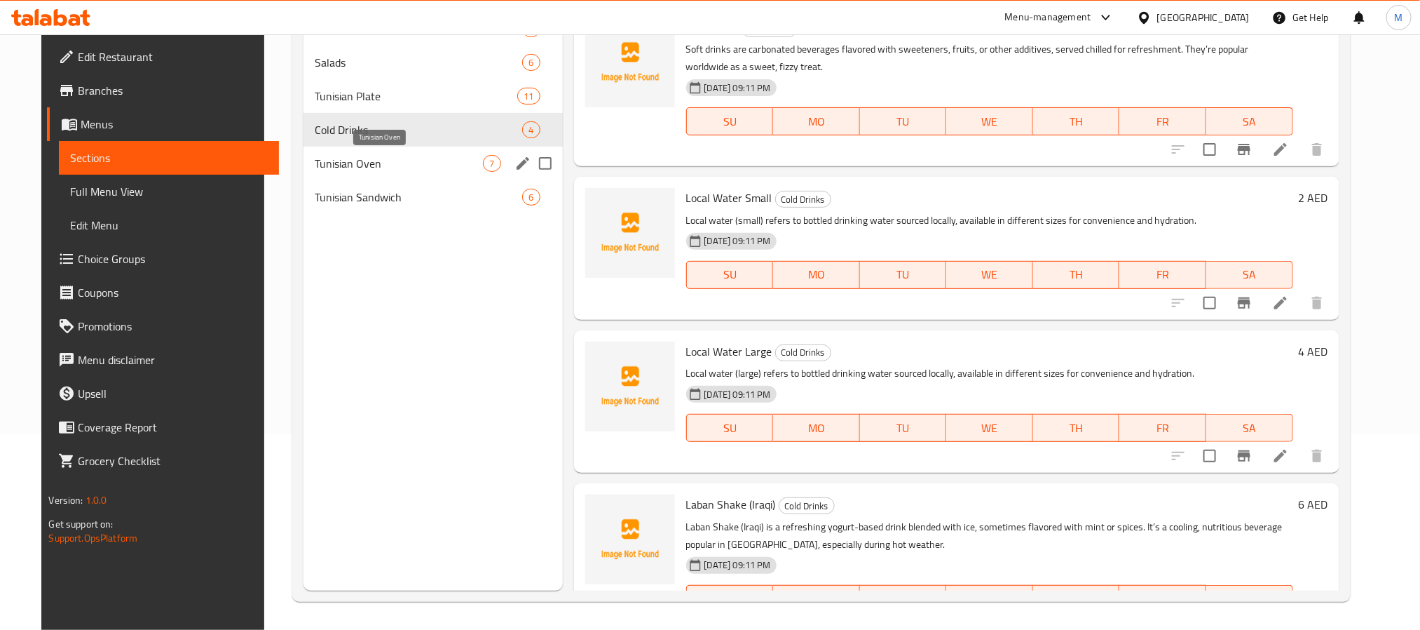
click at [456, 167] on span "Tunisian Oven" at bounding box center [399, 163] width 168 height 17
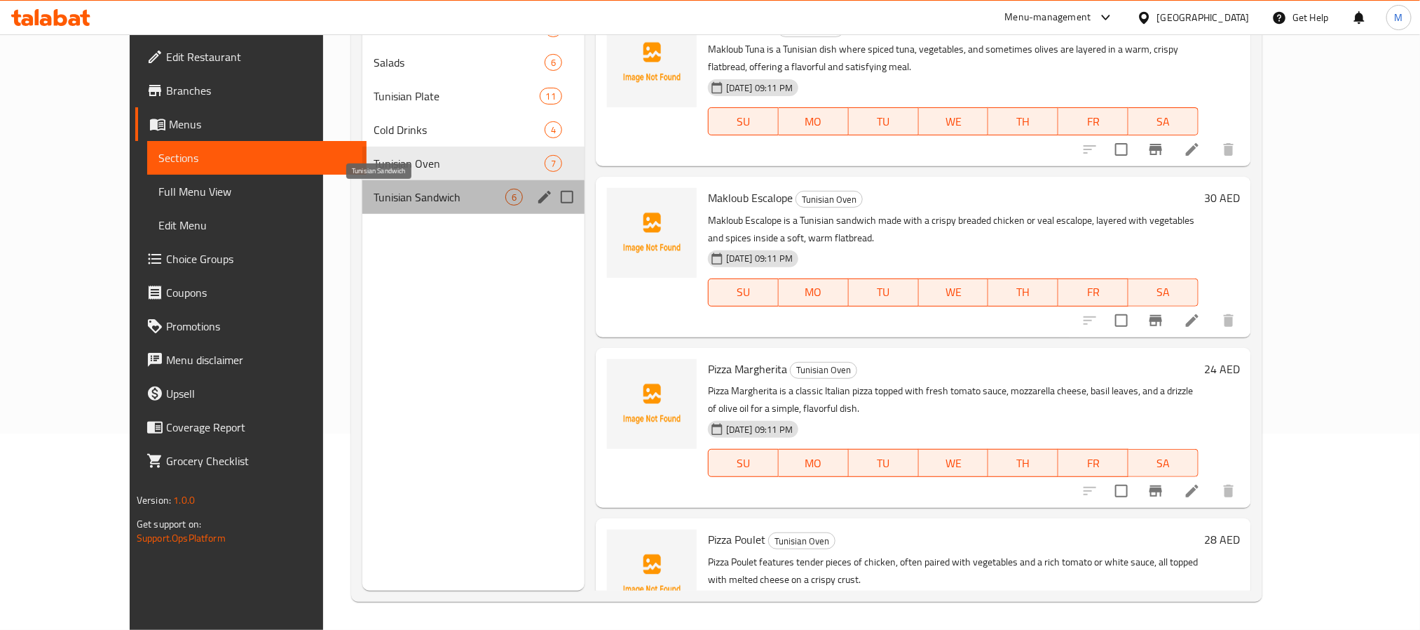
click at [391, 202] on span "Tunisian Sandwich" at bounding box center [440, 197] width 132 height 17
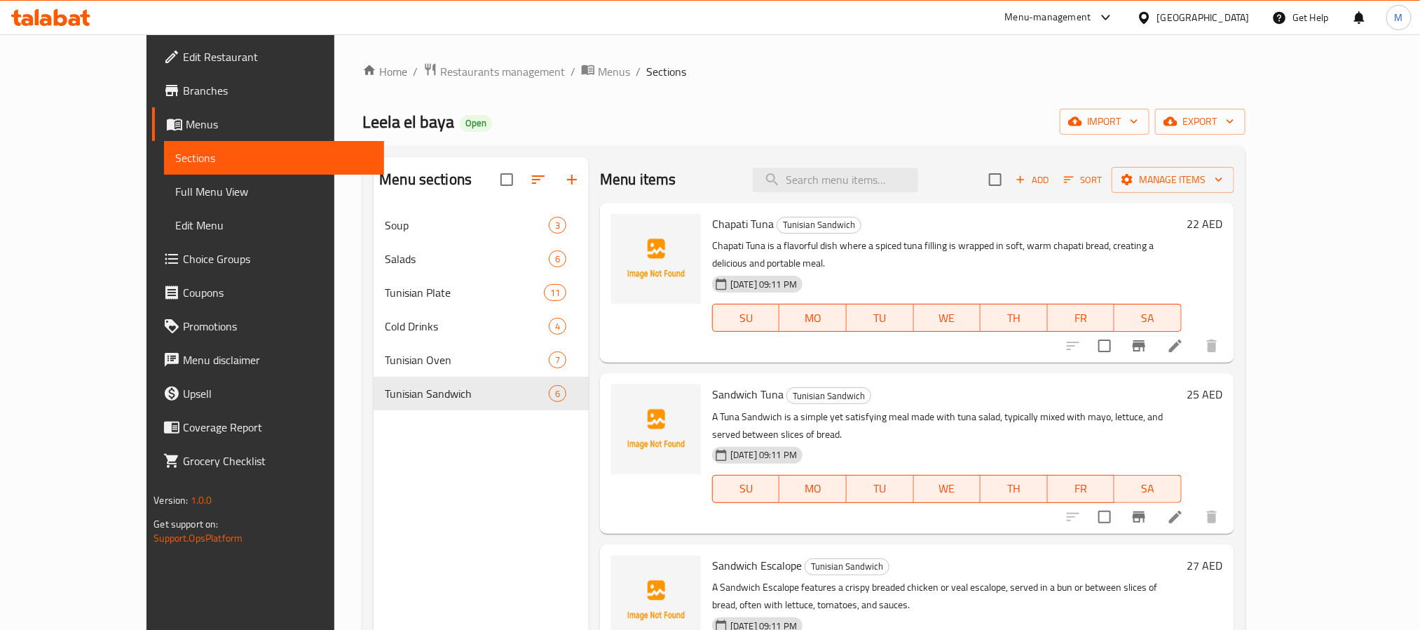
click at [606, 123] on div "Leela el baya Open import export" at bounding box center [803, 122] width 883 height 26
click at [530, 177] on icon "button" at bounding box center [538, 179] width 17 height 17
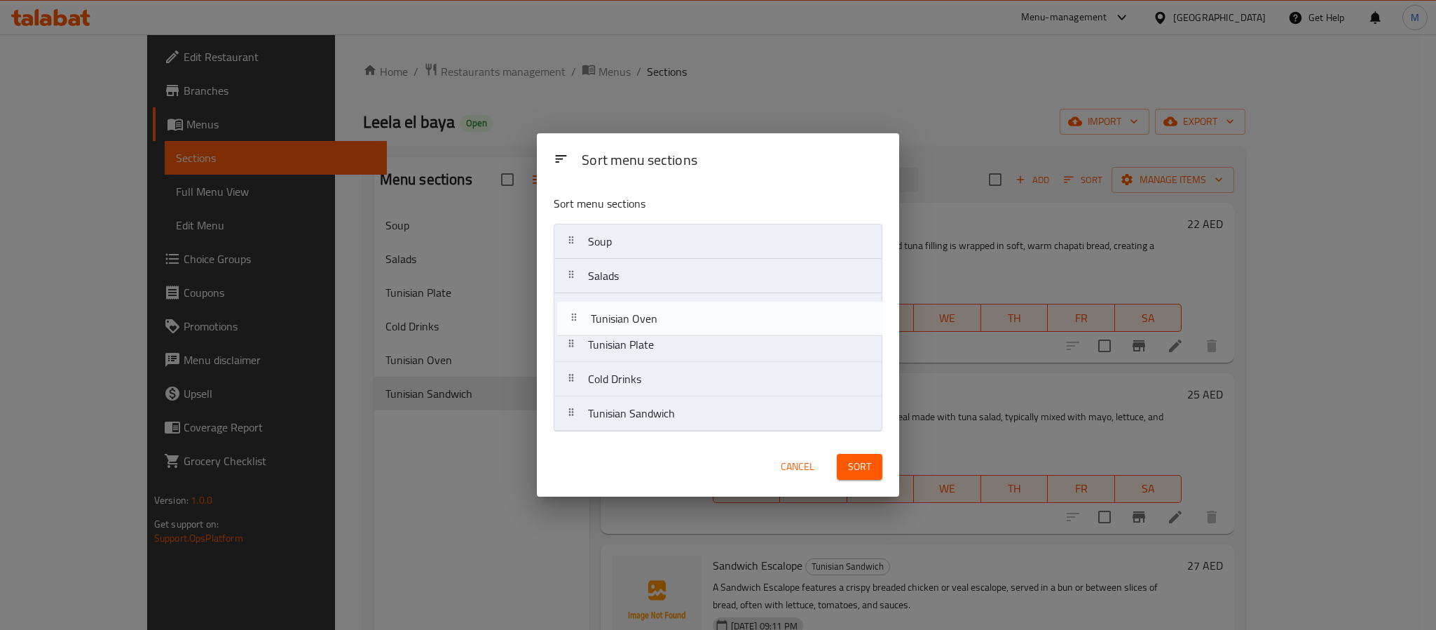
drag, startPoint x: 688, startPoint y: 375, endPoint x: 688, endPoint y: 325, distance: 50.5
click at [688, 325] on nav "Soup Salads Tunisian Plate Cold Drinks Tunisian Oven Tunisian Sandwich" at bounding box center [718, 328] width 329 height 208
drag, startPoint x: 694, startPoint y: 413, endPoint x: 699, endPoint y: 303, distance: 110.2
click at [699, 303] on nav "Soup Salads Tunisian Oven Tunisian Plate Cold Drinks Tunisian Sandwich" at bounding box center [718, 328] width 329 height 208
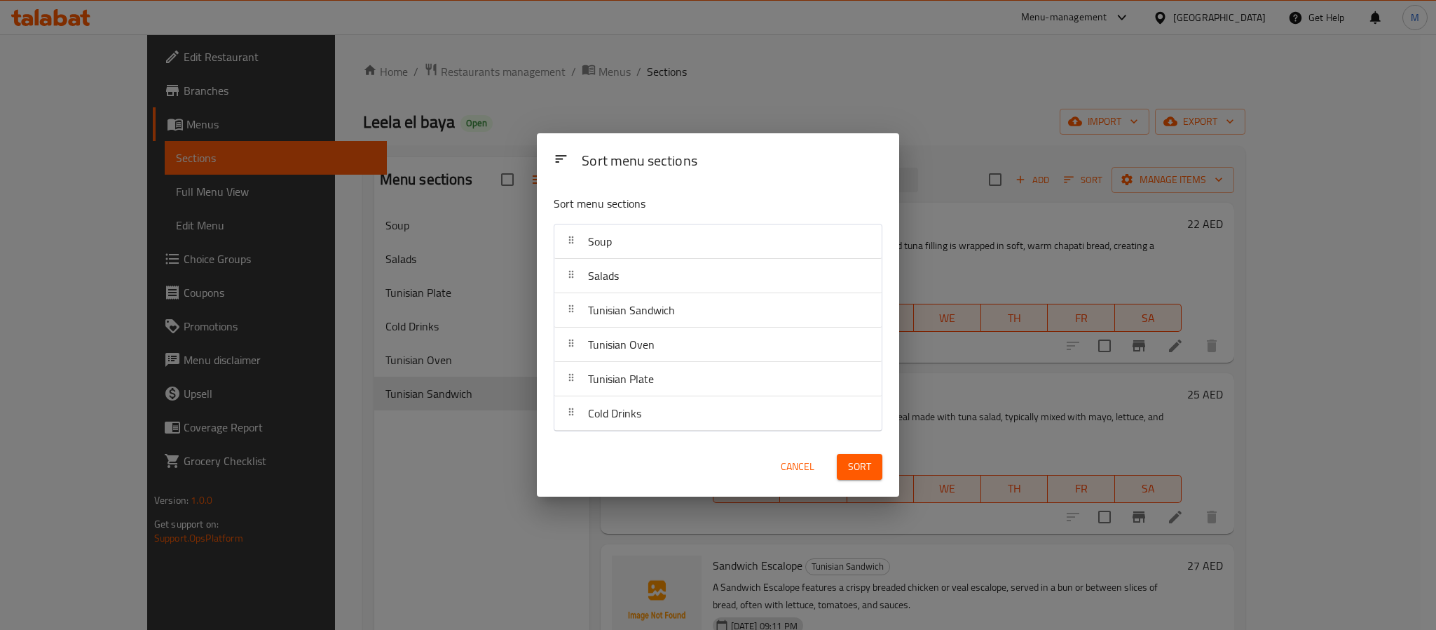
click at [871, 470] on button "Sort" at bounding box center [860, 467] width 46 height 26
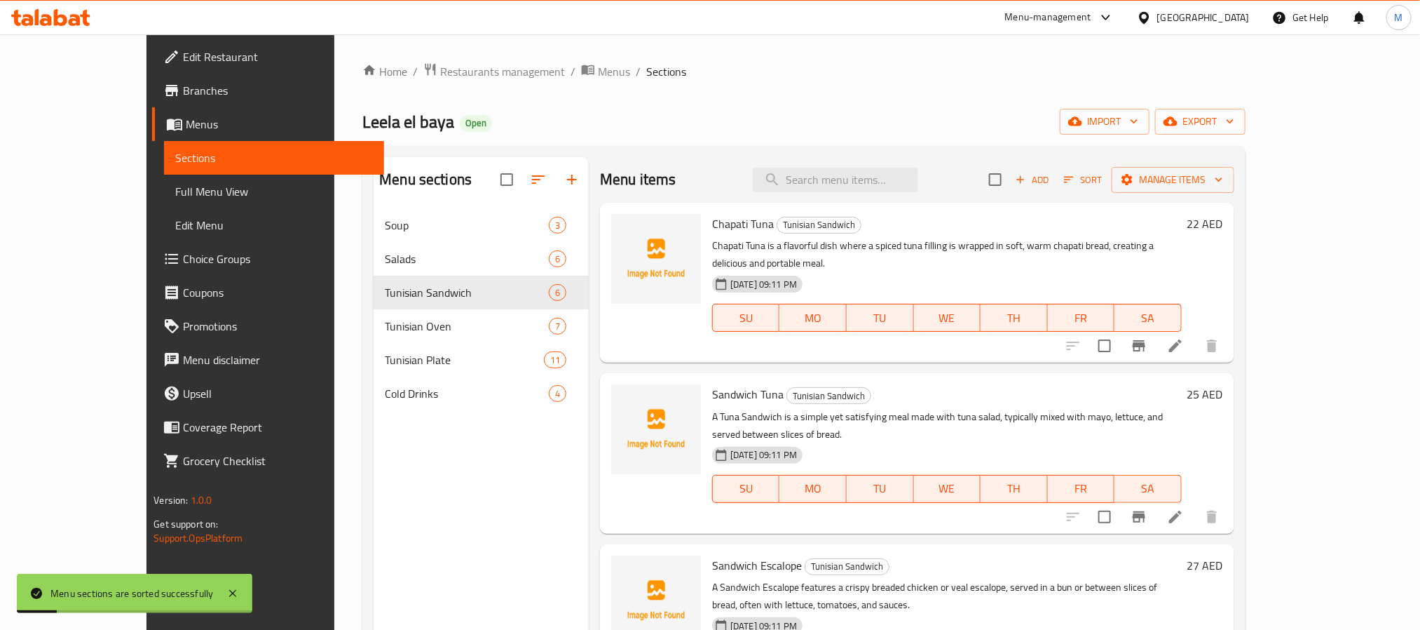
click at [735, 118] on div "Leela el baya Open import export" at bounding box center [803, 122] width 883 height 26
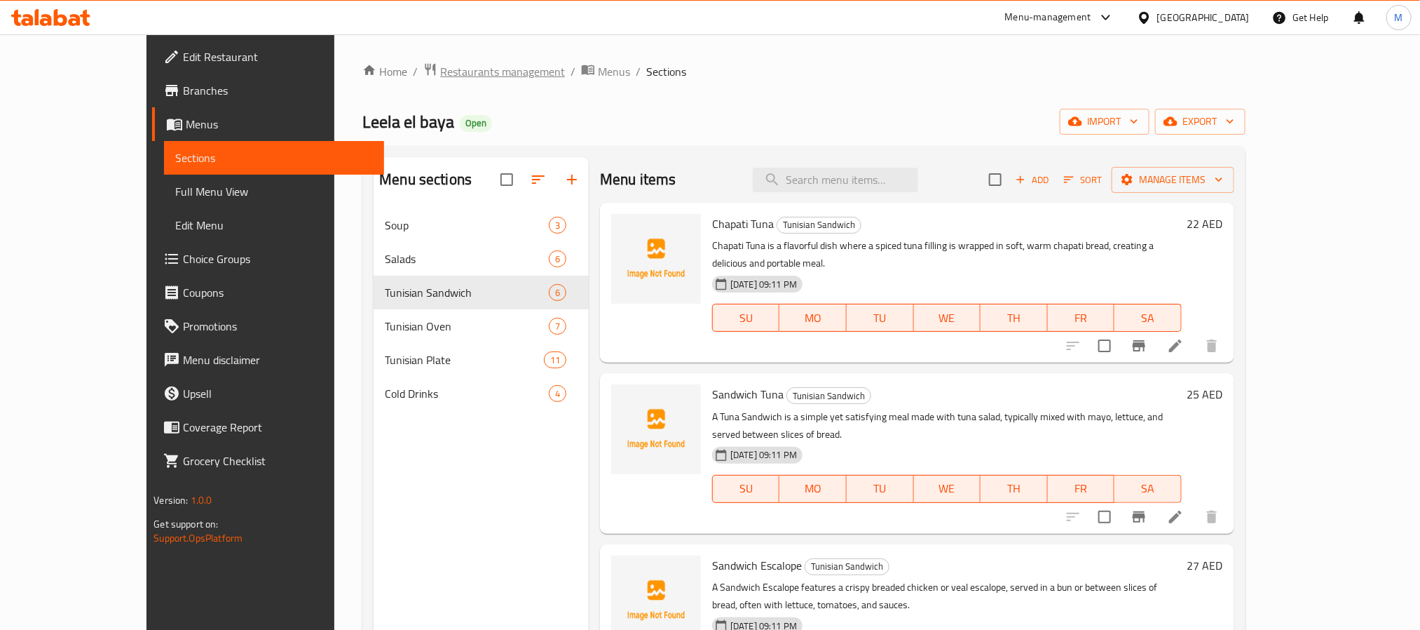
click at [440, 76] on span "Restaurants management" at bounding box center [502, 71] width 125 height 17
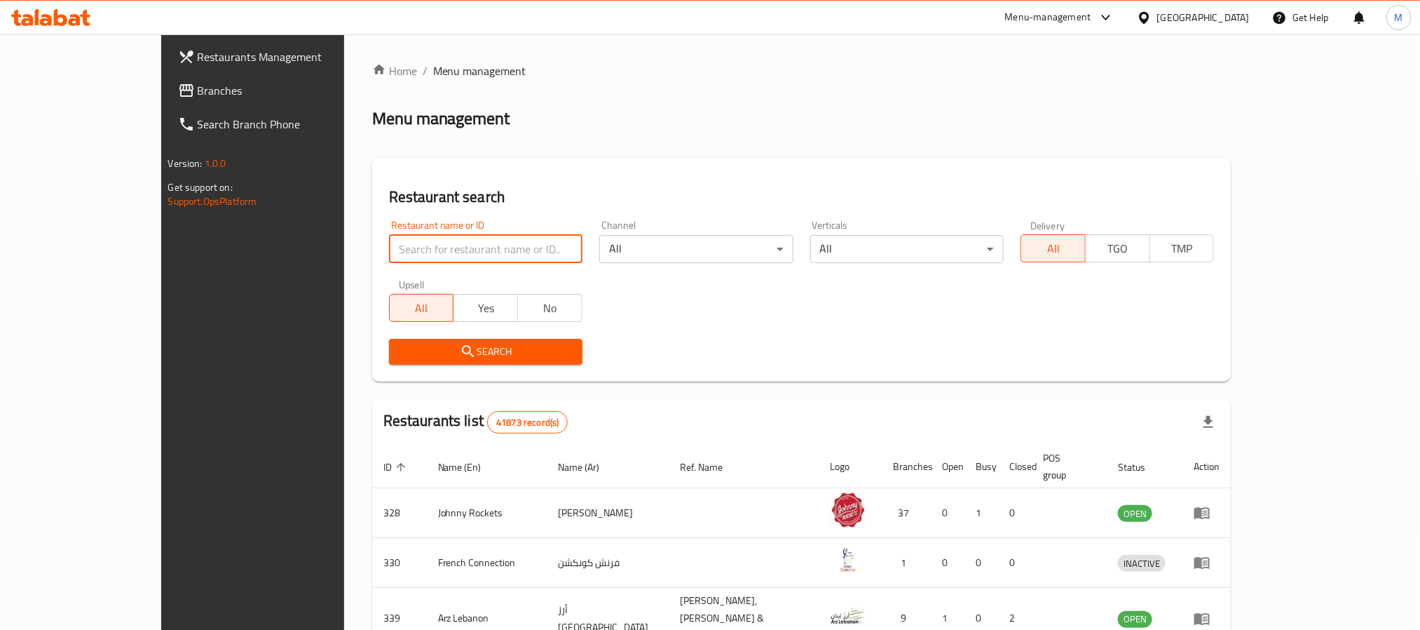
click at [389, 252] on input "search" at bounding box center [485, 249] width 193 height 28
paste input "patty & Co."
type input "patty & Co"
click button "Search" at bounding box center [485, 352] width 193 height 26
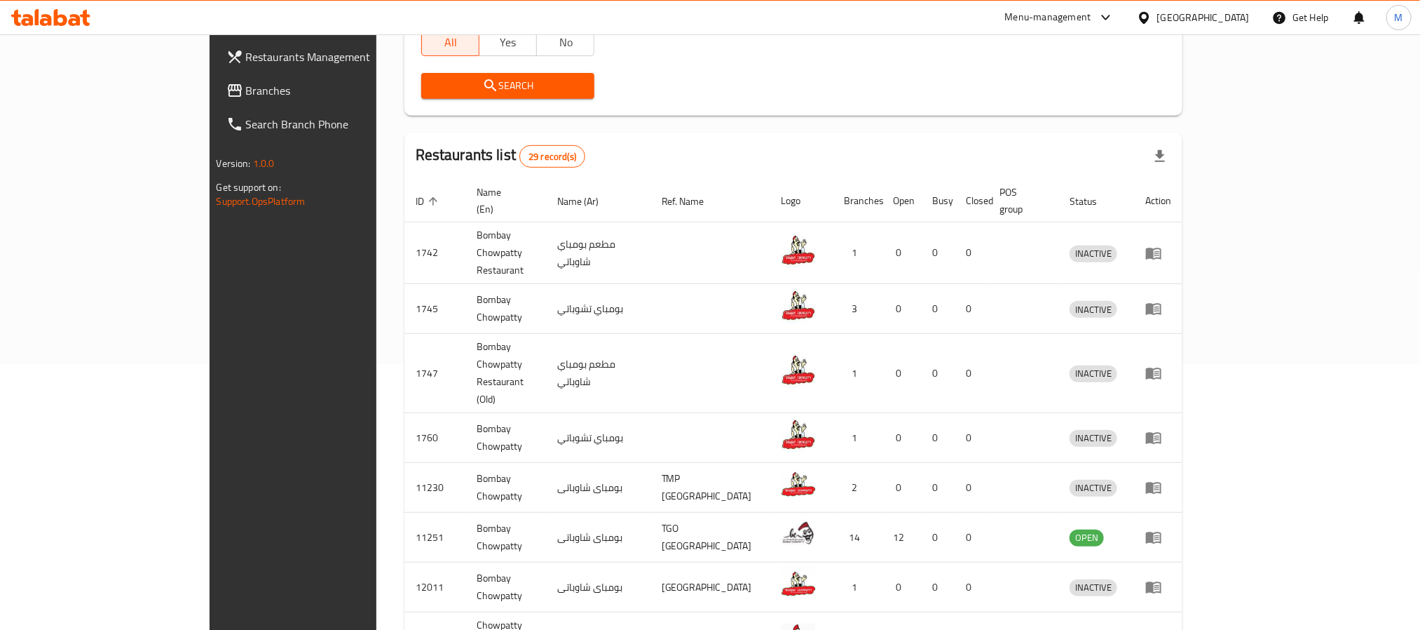
scroll to position [166, 0]
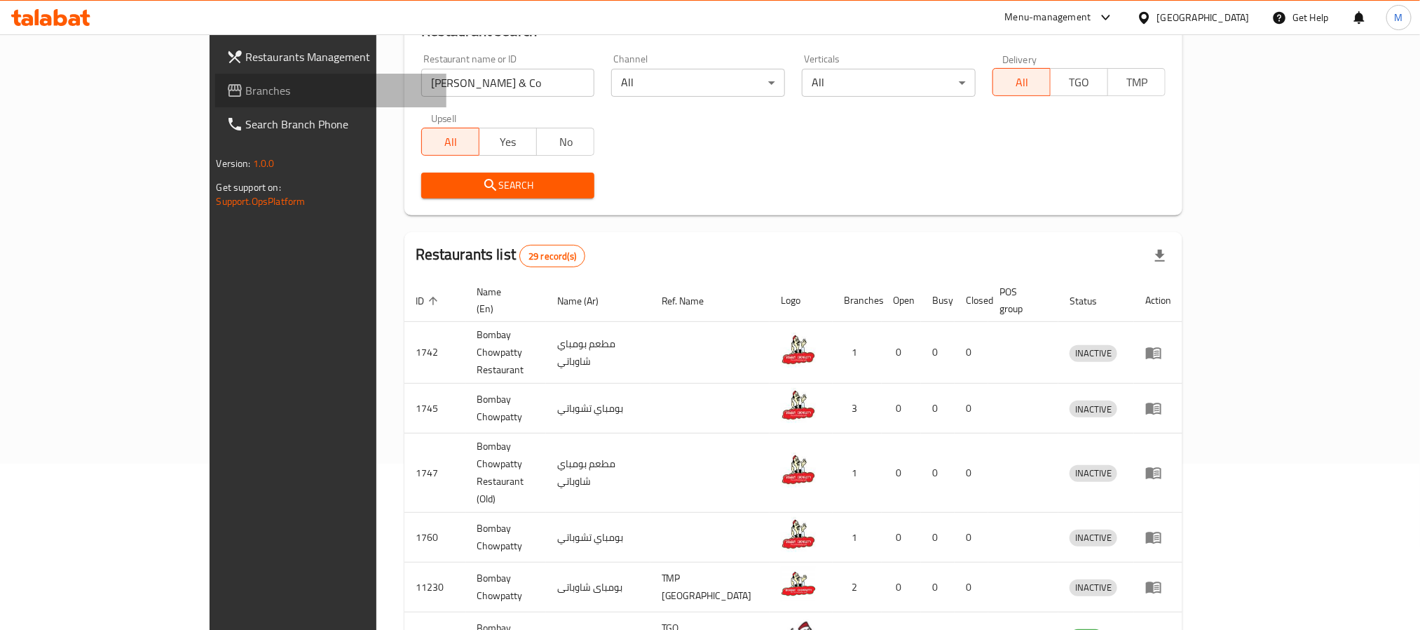
click at [246, 83] on span "Branches" at bounding box center [340, 90] width 189 height 17
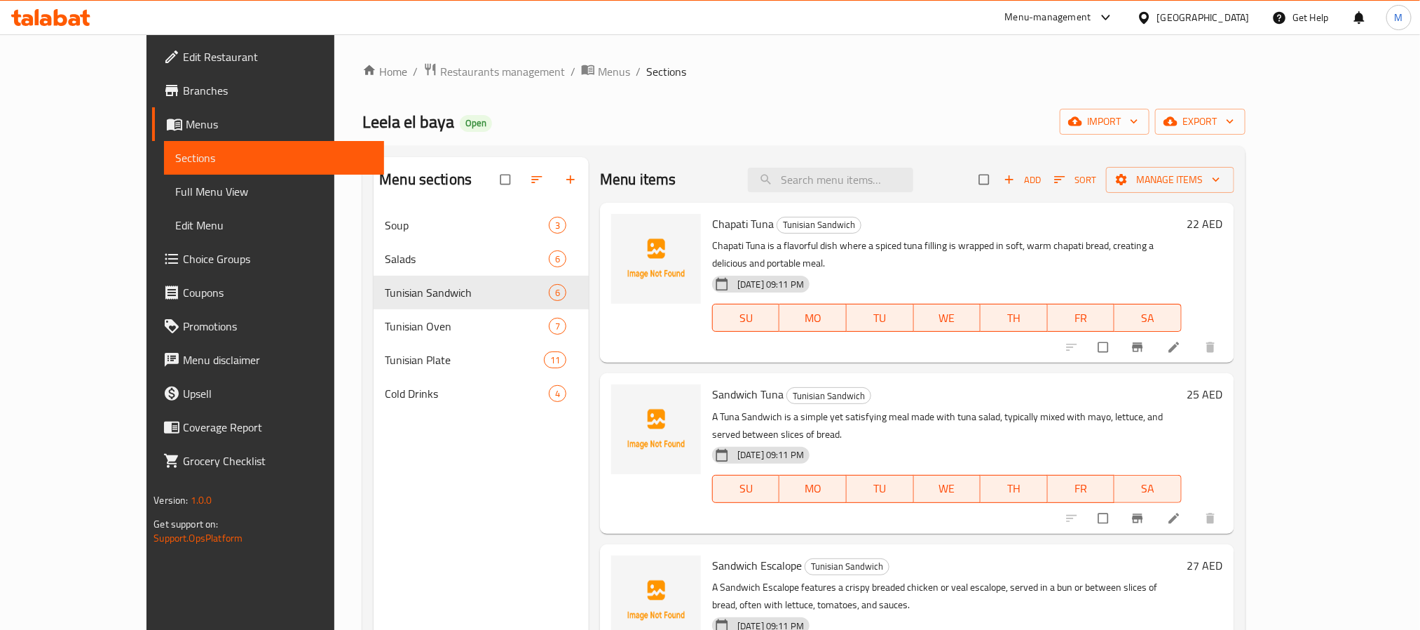
click at [1227, 11] on div "[GEOGRAPHIC_DATA]" at bounding box center [1203, 17] width 93 height 15
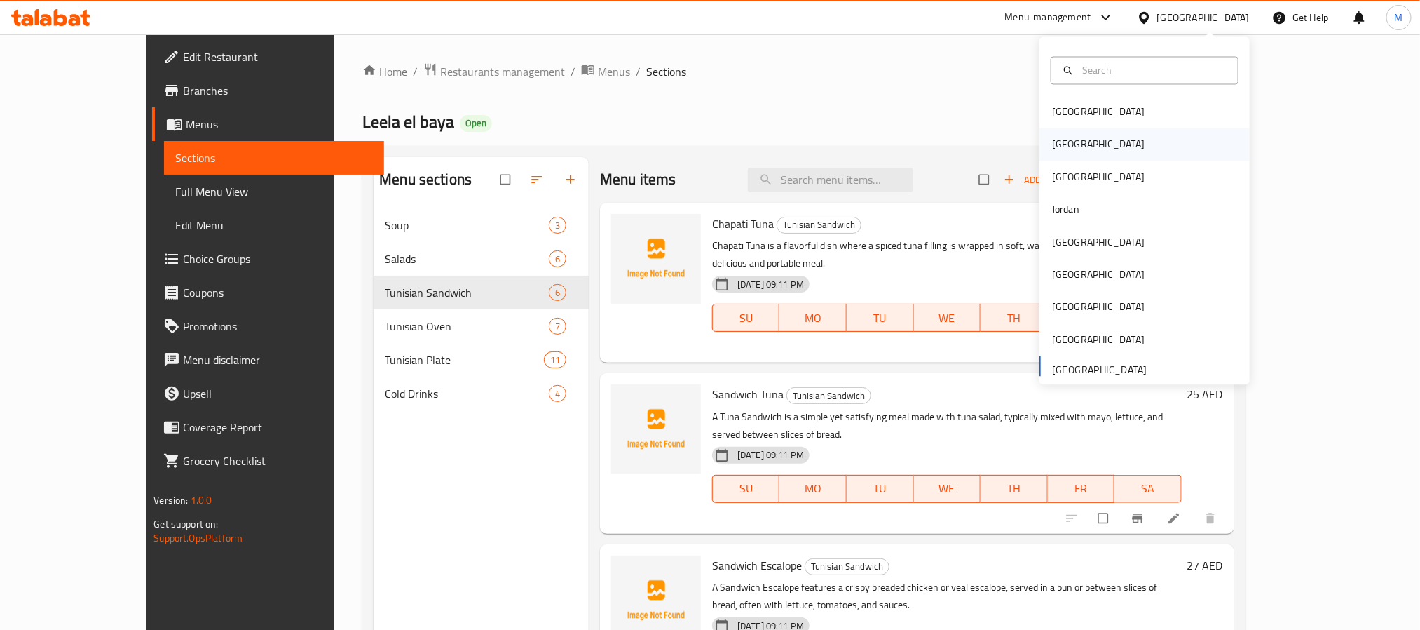
click at [1073, 148] on div "[GEOGRAPHIC_DATA]" at bounding box center [1145, 144] width 210 height 32
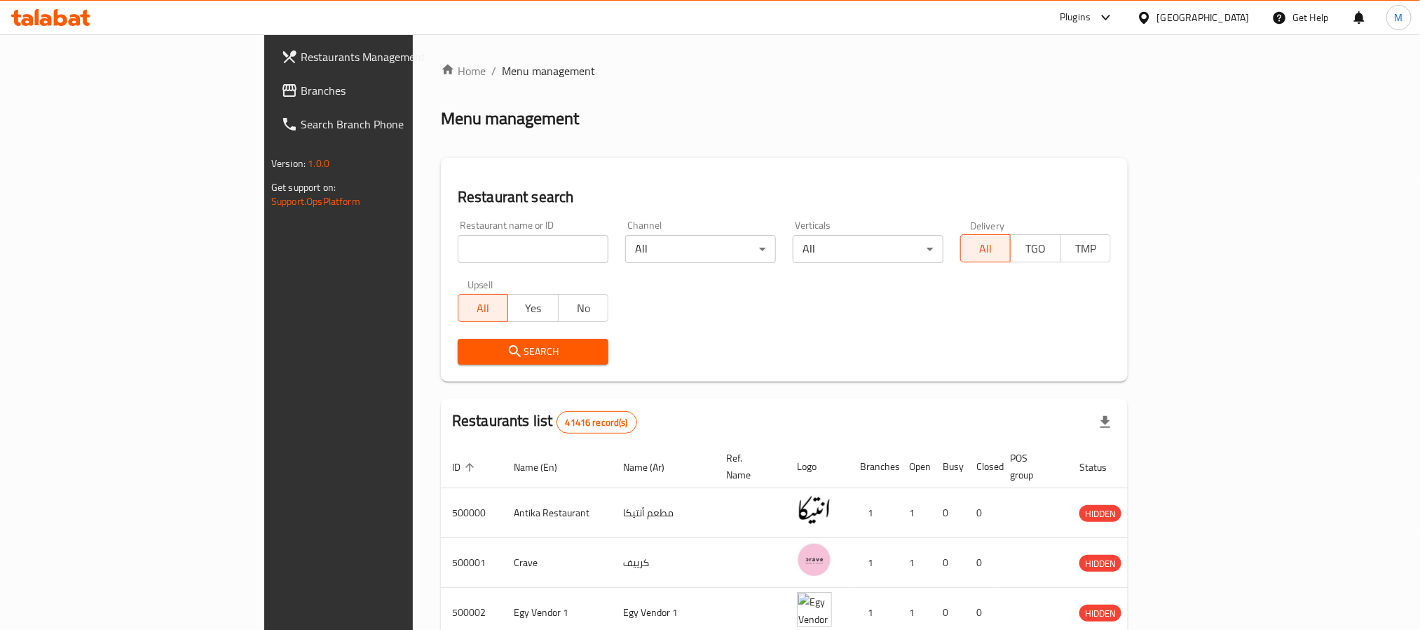
click at [301, 97] on span "Branches" at bounding box center [395, 90] width 189 height 17
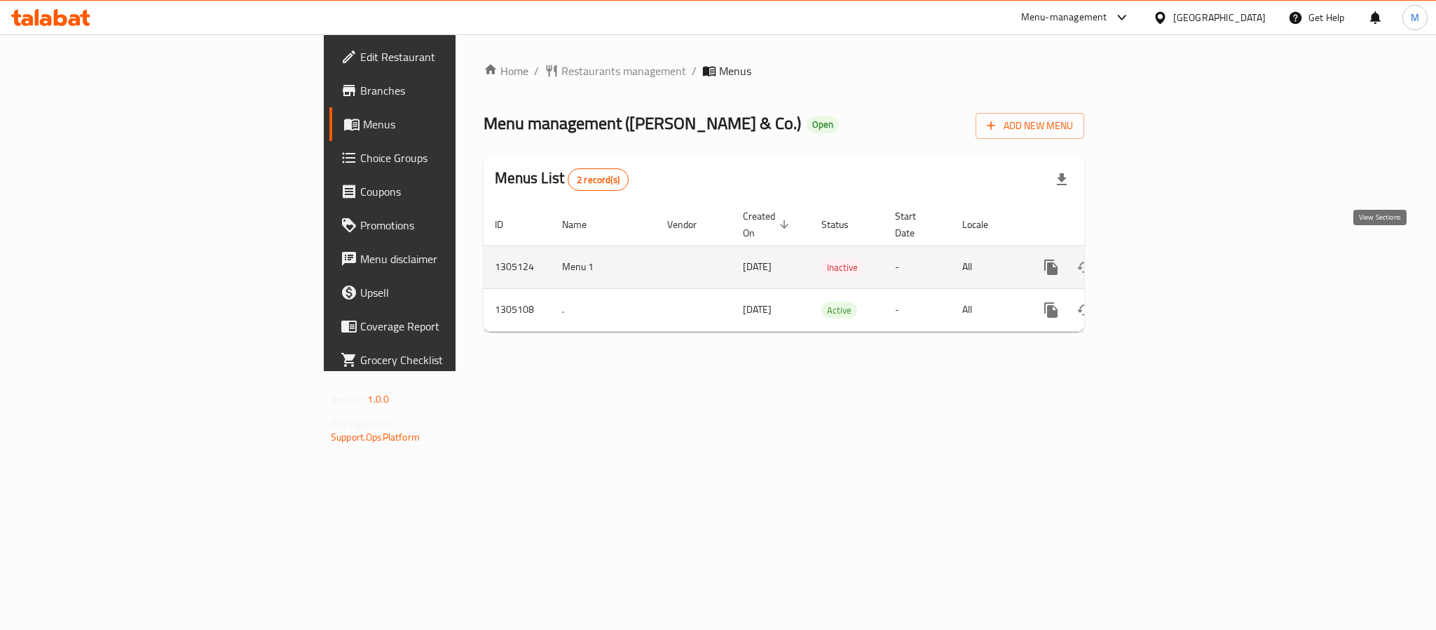
click at [1169, 250] on link "enhanced table" at bounding box center [1153, 267] width 34 height 34
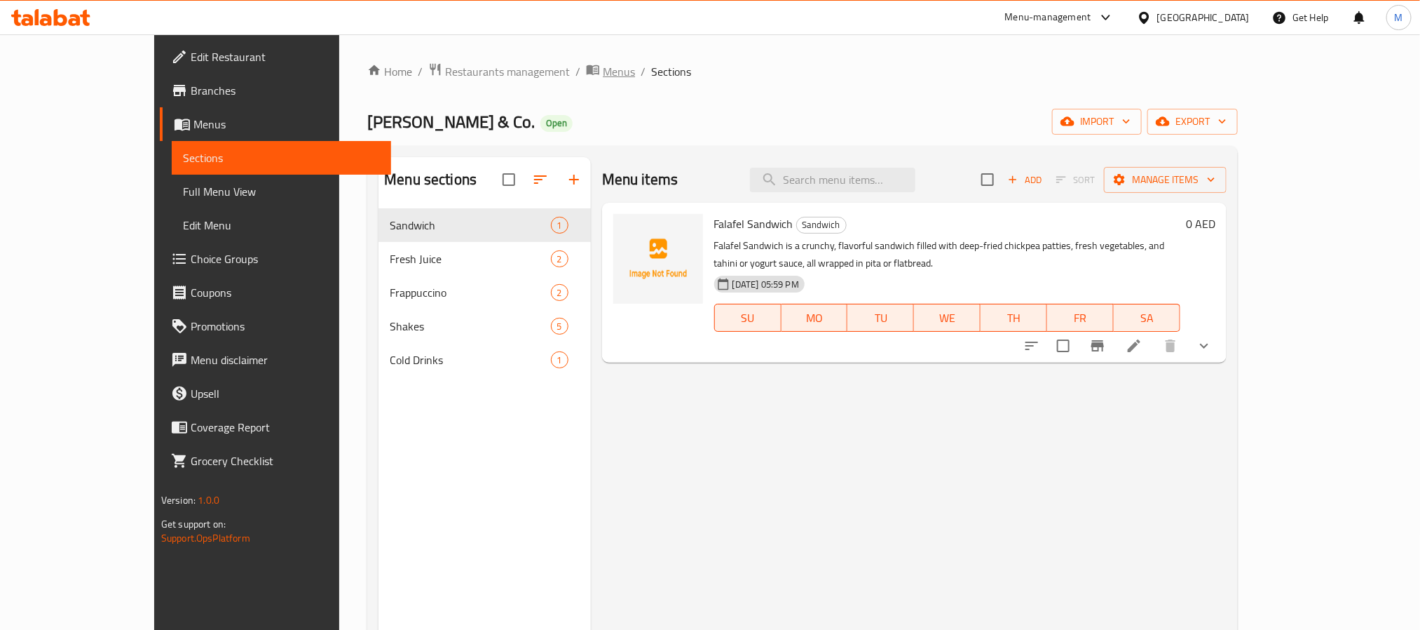
click at [603, 74] on span "Menus" at bounding box center [619, 71] width 32 height 17
